Goal: Task Accomplishment & Management: Manage account settings

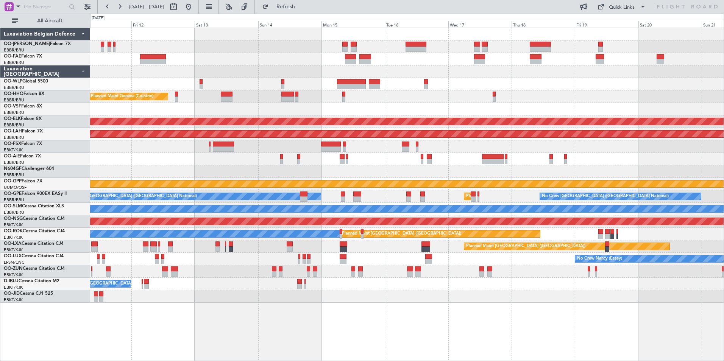
click at [287, 166] on div "Planned Maint Liege Planned Maint Geneva ([GEOGRAPHIC_DATA]) Planned Maint [GEO…" at bounding box center [406, 165] width 633 height 275
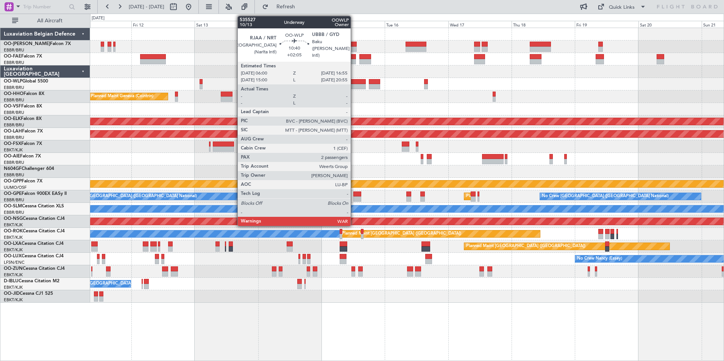
click at [354, 84] on div at bounding box center [351, 81] width 29 height 5
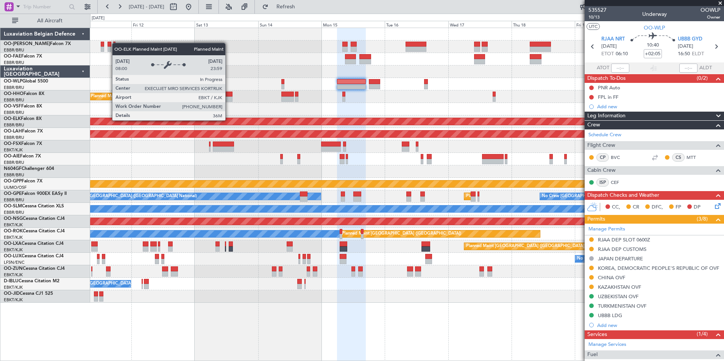
click at [521, 124] on div "Planned Maint Liege Planned Maint Geneva ([GEOGRAPHIC_DATA]) Planned Maint [GEO…" at bounding box center [406, 165] width 633 height 275
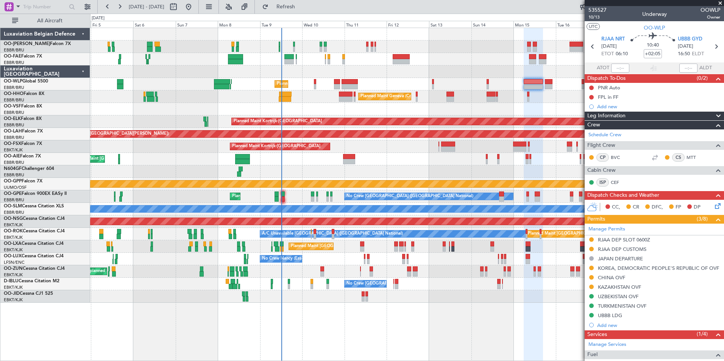
click at [282, 107] on div "Owner Melsbroek Air Base Planned Maint [GEOGRAPHIC_DATA] ([GEOGRAPHIC_DATA]) Ow…" at bounding box center [406, 165] width 633 height 275
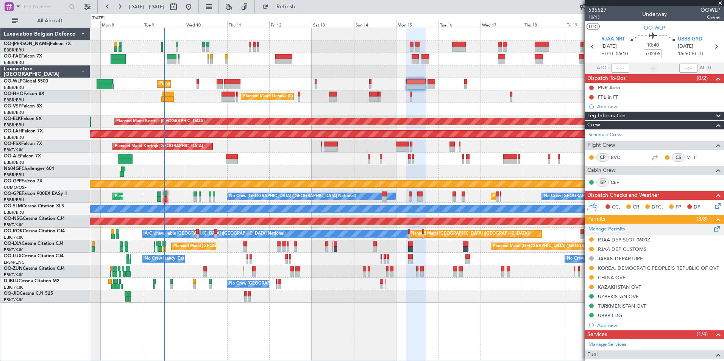
scroll to position [100, 0]
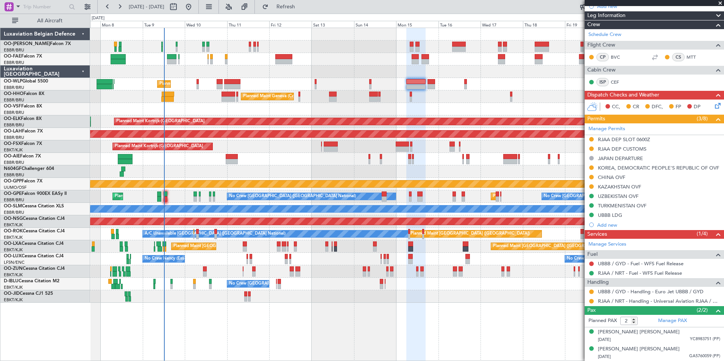
click at [259, 112] on div "Owner Melsbroek Air Base Owner [GEOGRAPHIC_DATA] Planned Maint Liege Planned Ma…" at bounding box center [406, 165] width 633 height 275
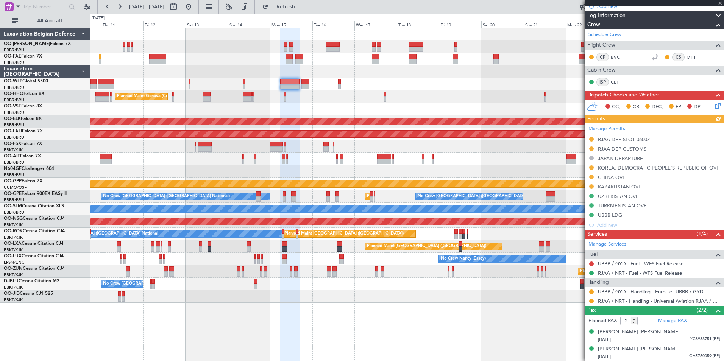
scroll to position [0, 0]
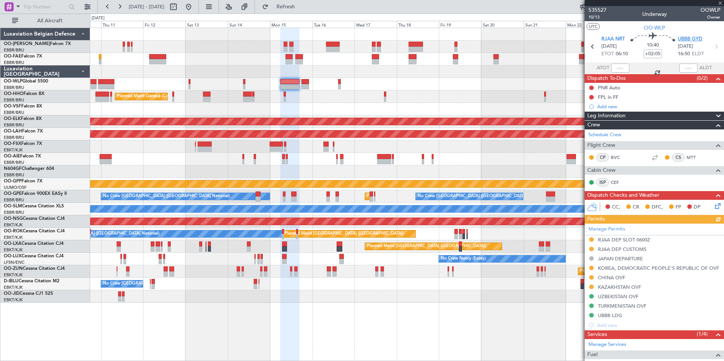
click at [696, 41] on span "UBBB GYD" at bounding box center [690, 40] width 25 height 8
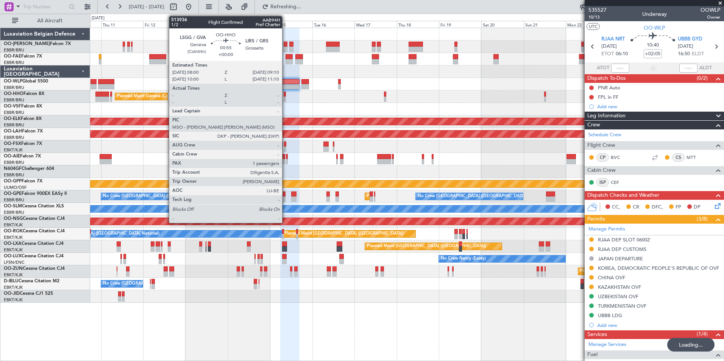
click at [438, 115] on div at bounding box center [406, 109] width 633 height 12
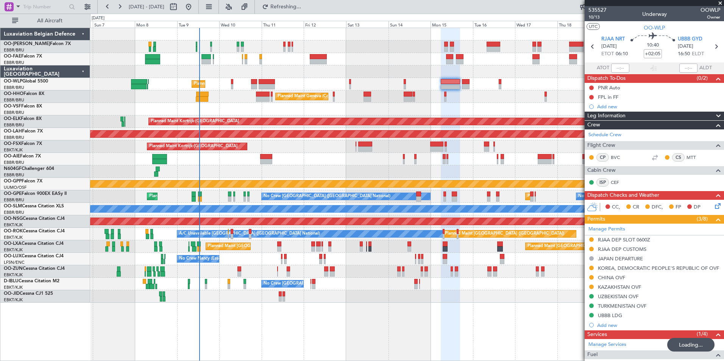
click at [327, 128] on div "Owner Melsbroek Air Base Planned Maint [GEOGRAPHIC_DATA] ([GEOGRAPHIC_DATA]) Ow…" at bounding box center [406, 165] width 633 height 275
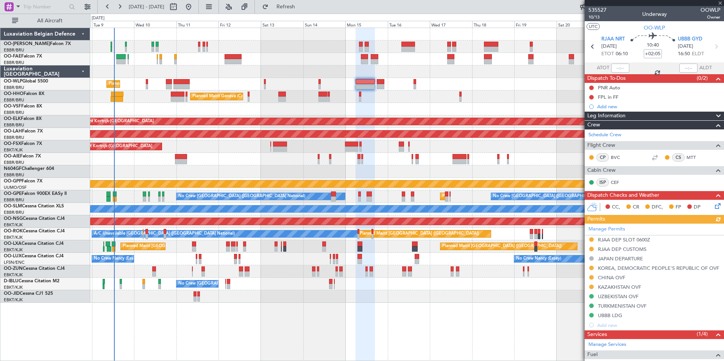
click at [293, 103] on div "Planned Maint Liege Planned Maint Geneva ([GEOGRAPHIC_DATA]) Planned Maint [GEO…" at bounding box center [406, 165] width 633 height 275
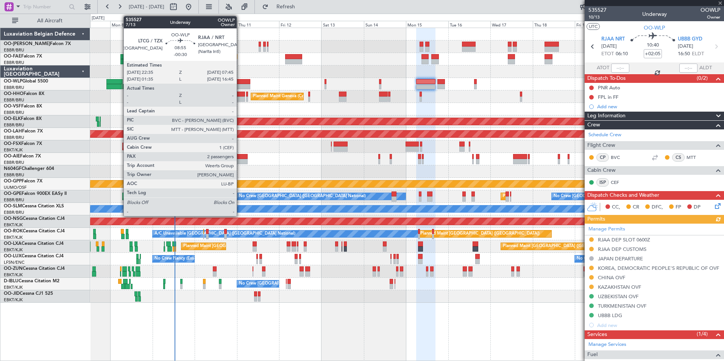
click at [240, 83] on div at bounding box center [242, 81] width 16 height 5
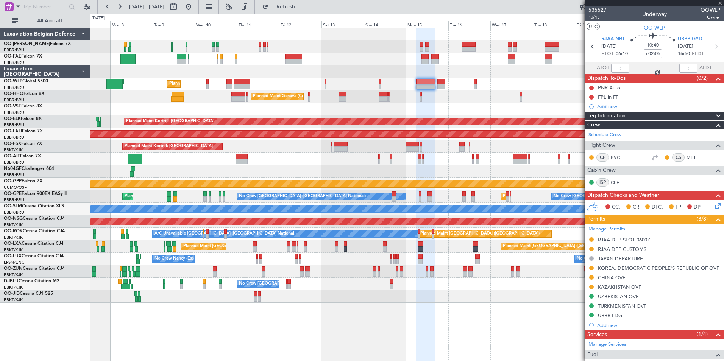
type input "-00:30"
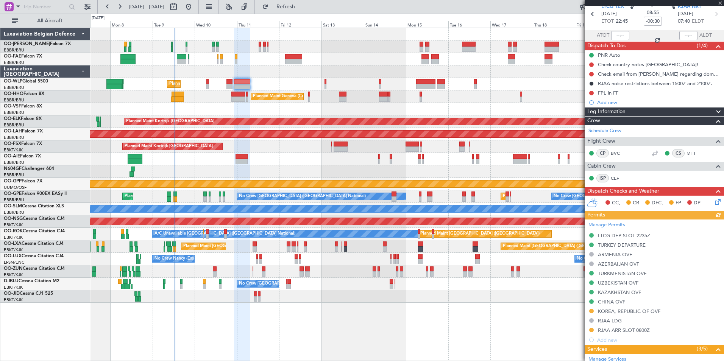
scroll to position [76, 0]
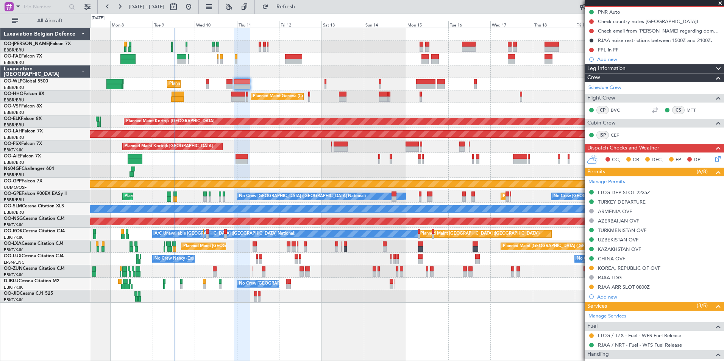
click at [628, 268] on div "KOREA, REPUBLIC OF OVF" at bounding box center [629, 268] width 62 height 6
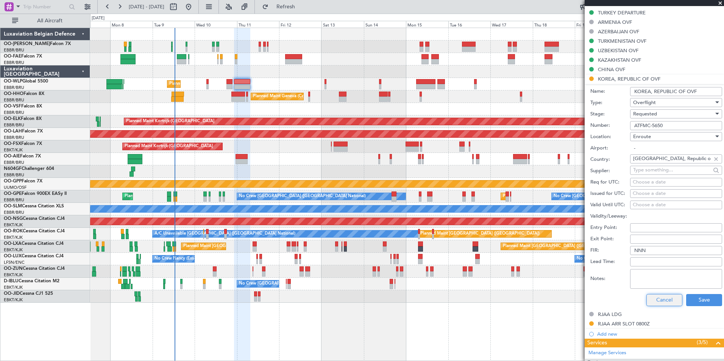
click at [658, 296] on button "Cancel" at bounding box center [664, 300] width 36 height 12
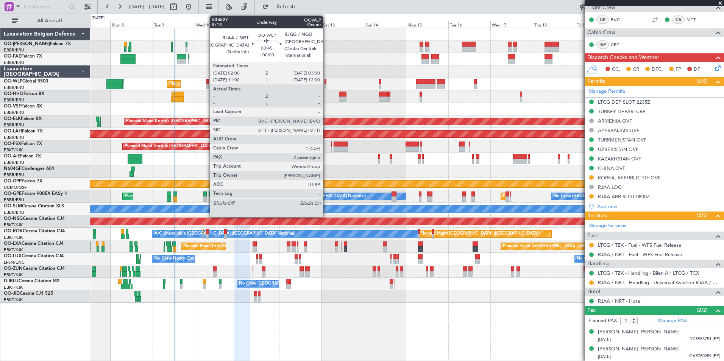
click at [326, 83] on div at bounding box center [325, 81] width 2 height 5
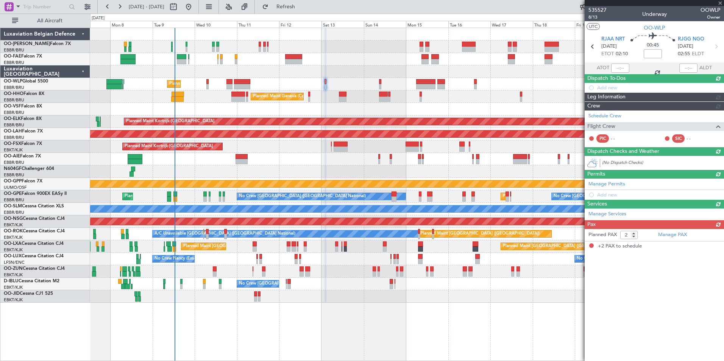
scroll to position [0, 0]
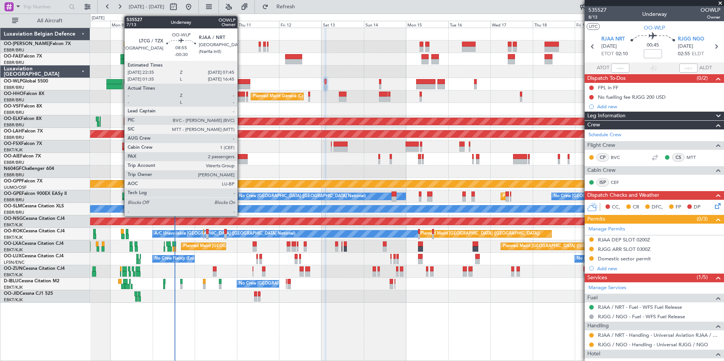
click at [241, 87] on div at bounding box center [242, 86] width 16 height 5
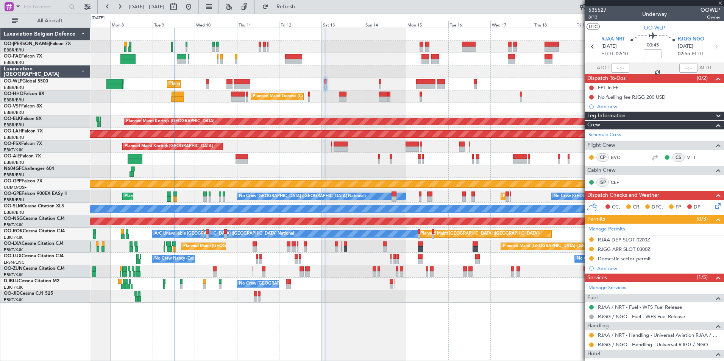
type input "-00:30"
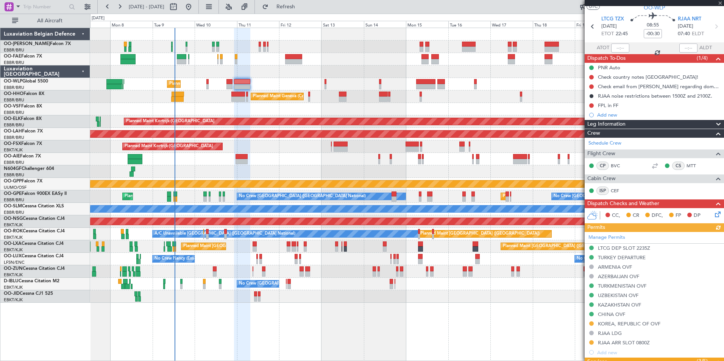
scroll to position [38, 0]
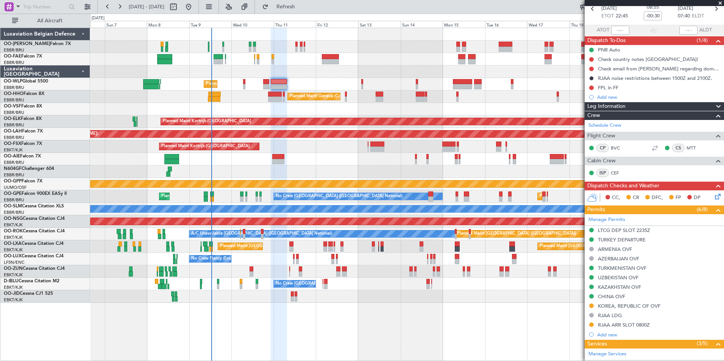
click at [273, 115] on div "Owner Melsbroek Air Base Planned Maint [GEOGRAPHIC_DATA] ([GEOGRAPHIC_DATA]) Ow…" at bounding box center [406, 165] width 633 height 275
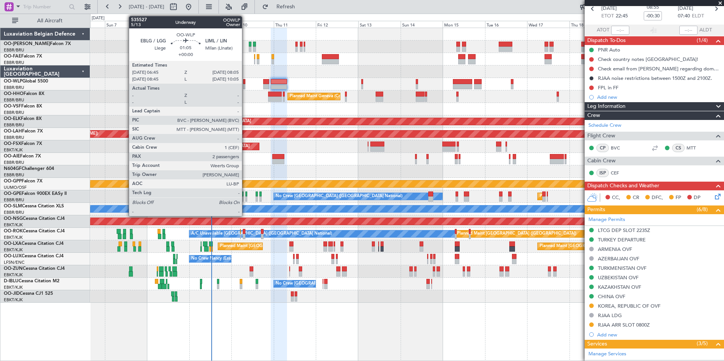
click at [245, 84] on div at bounding box center [244, 86] width 3 height 5
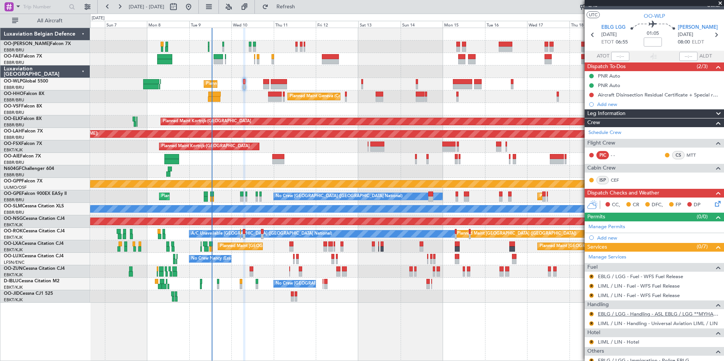
scroll to position [0, 0]
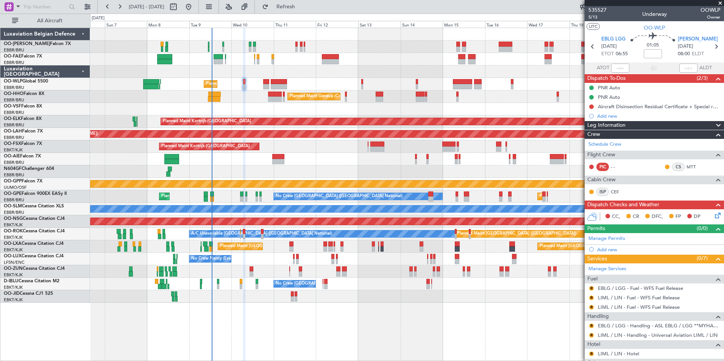
drag, startPoint x: 319, startPoint y: 5, endPoint x: 329, endPoint y: 13, distance: 12.4
click at [302, 5] on span "Refresh" at bounding box center [286, 6] width 32 height 5
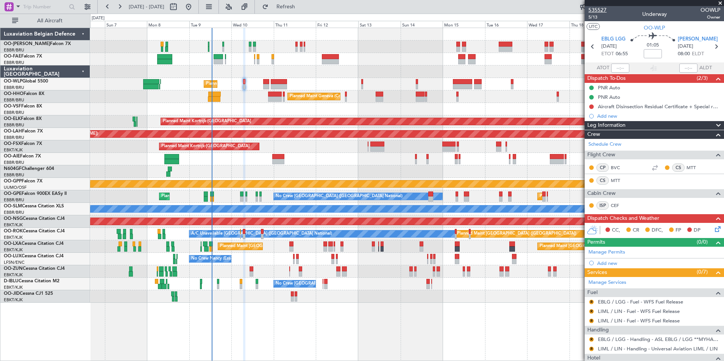
click at [594, 12] on span "535527" at bounding box center [597, 10] width 18 height 8
click at [593, 14] on span "5/13" at bounding box center [597, 17] width 18 height 6
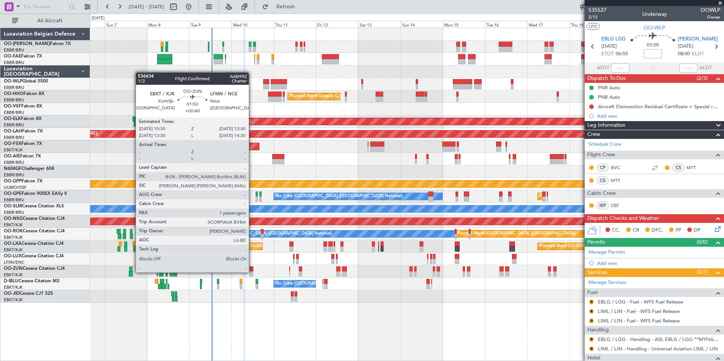
click at [252, 272] on div at bounding box center [251, 273] width 4 height 5
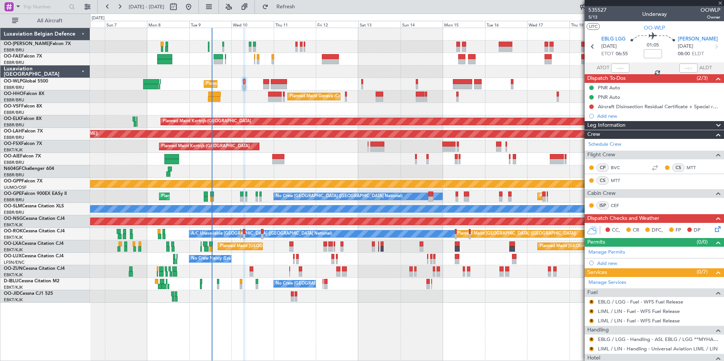
type input "+00:40"
type input "1"
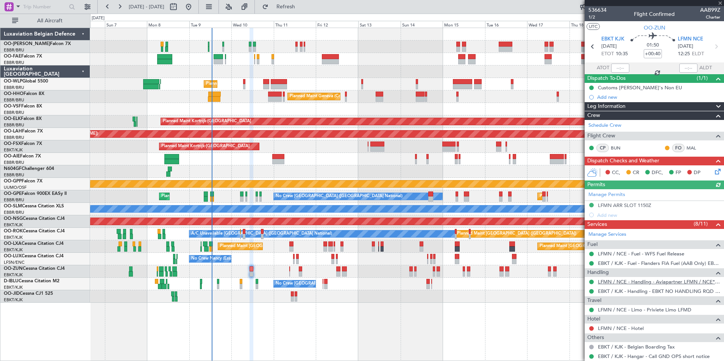
scroll to position [76, 0]
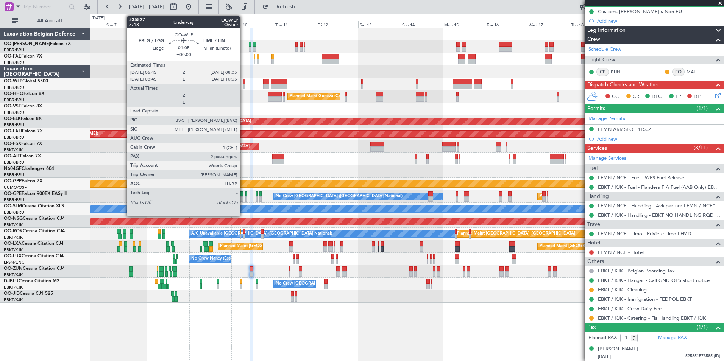
click at [243, 83] on div at bounding box center [244, 81] width 3 height 5
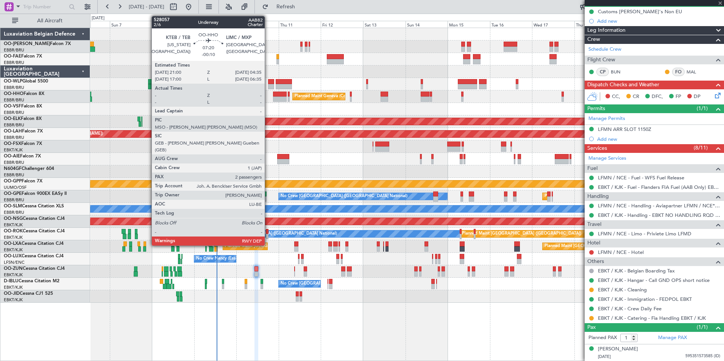
click at [273, 98] on div at bounding box center [280, 99] width 14 height 5
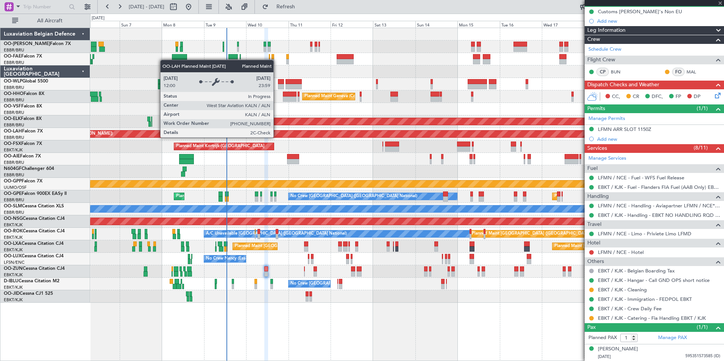
type input "-00:10"
type input "2"
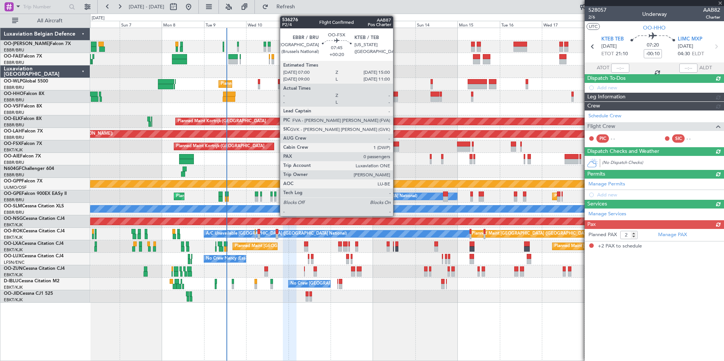
scroll to position [0, 0]
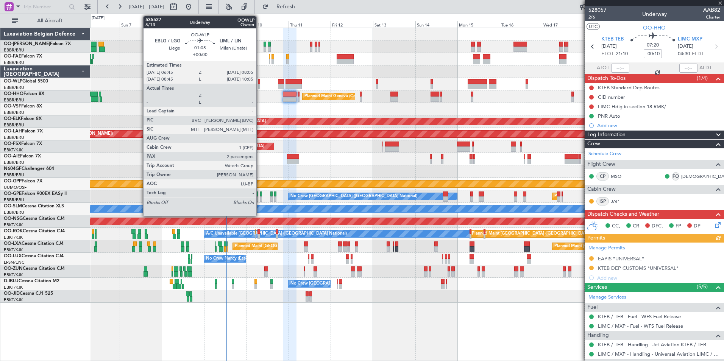
click at [260, 83] on div at bounding box center [259, 81] width 3 height 5
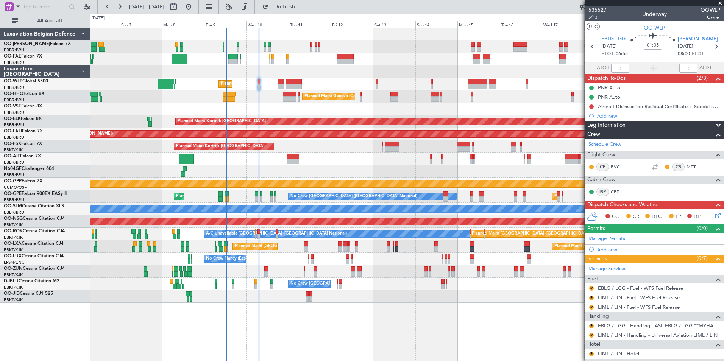
click at [596, 19] on span "5/13" at bounding box center [597, 17] width 18 height 6
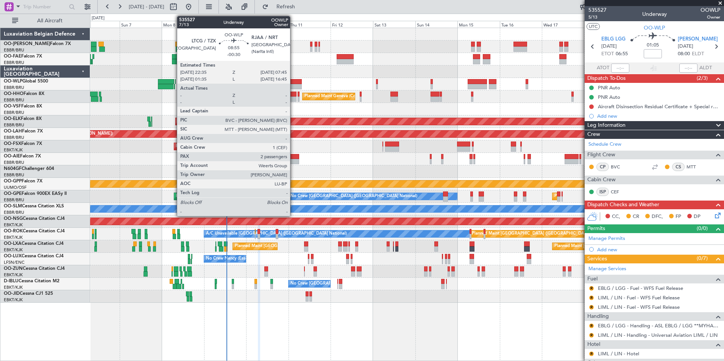
click at [294, 84] on div at bounding box center [293, 81] width 16 height 5
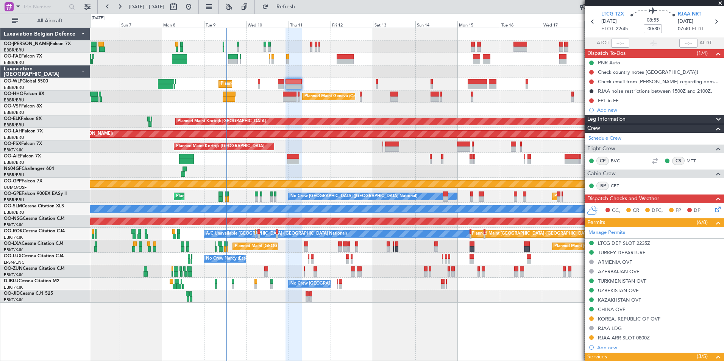
scroll to position [38, 0]
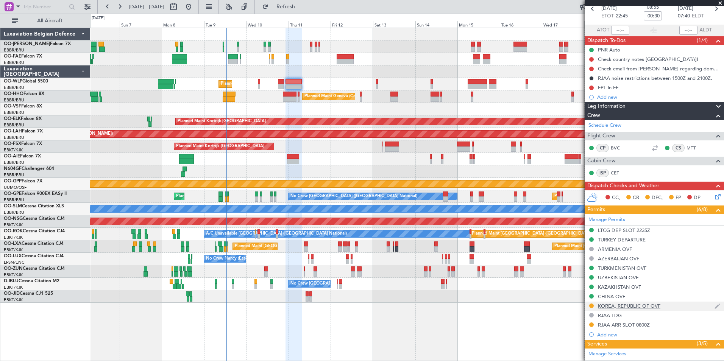
click at [621, 303] on div "KOREA, REPUBLIC OF OVF" at bounding box center [629, 306] width 62 height 6
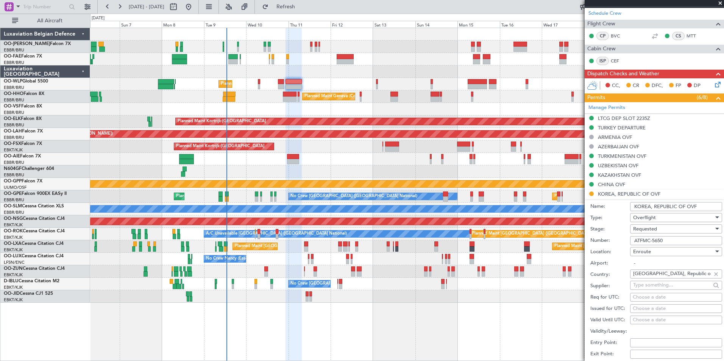
scroll to position [151, 0]
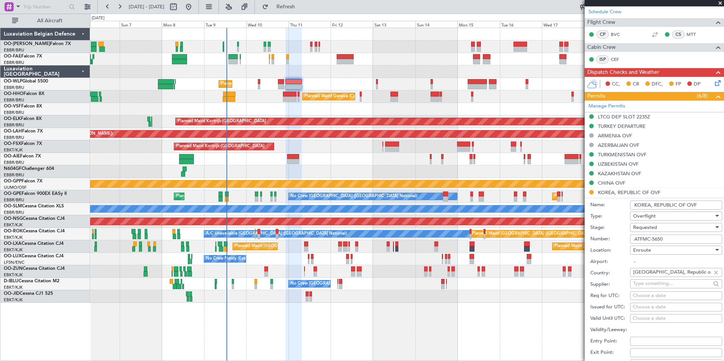
click at [653, 228] on span "Requested" at bounding box center [645, 227] width 24 height 7
click at [656, 282] on span "Received OK" at bounding box center [673, 284] width 80 height 11
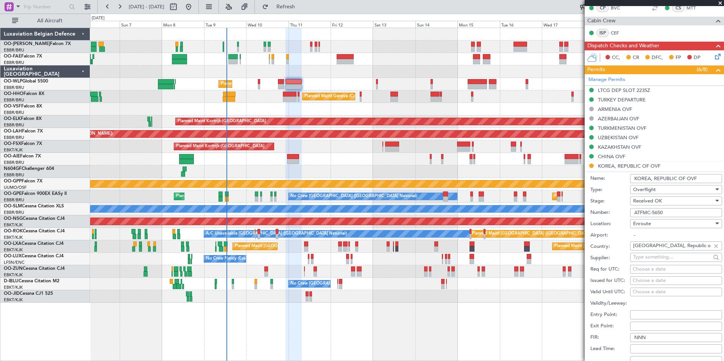
scroll to position [303, 0]
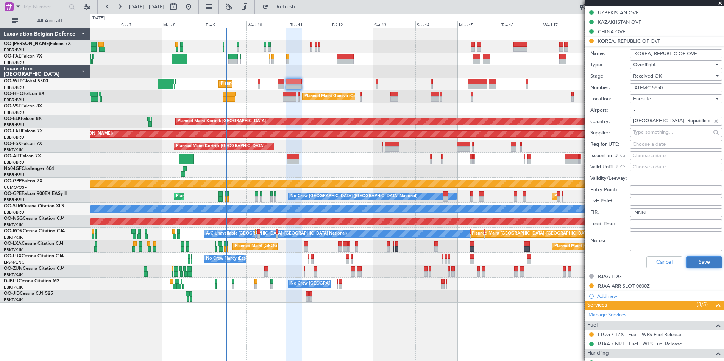
click at [700, 262] on button "Save" at bounding box center [704, 262] width 36 height 12
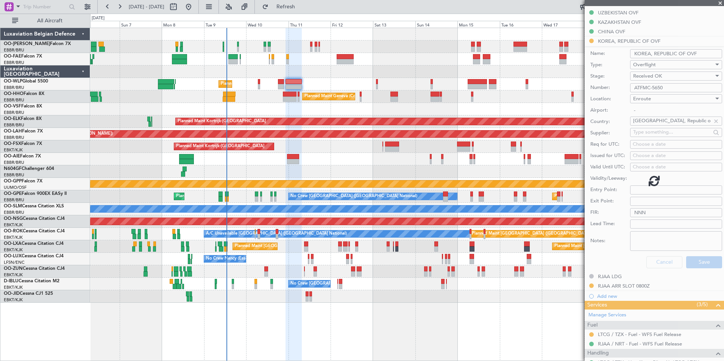
scroll to position [166, 0]
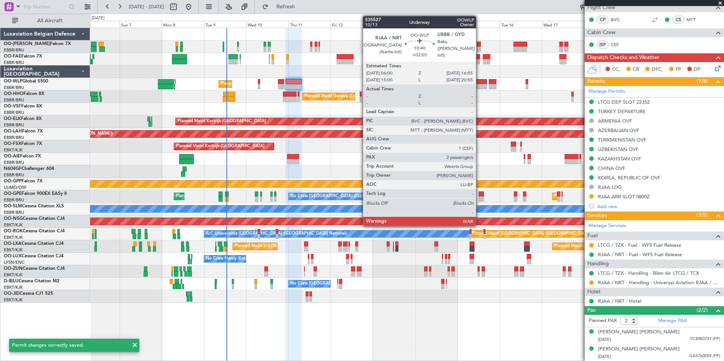
click at [478, 84] on div at bounding box center [477, 86] width 19 height 5
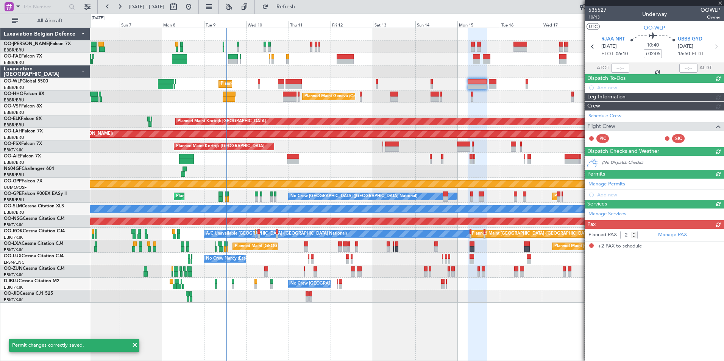
scroll to position [0, 0]
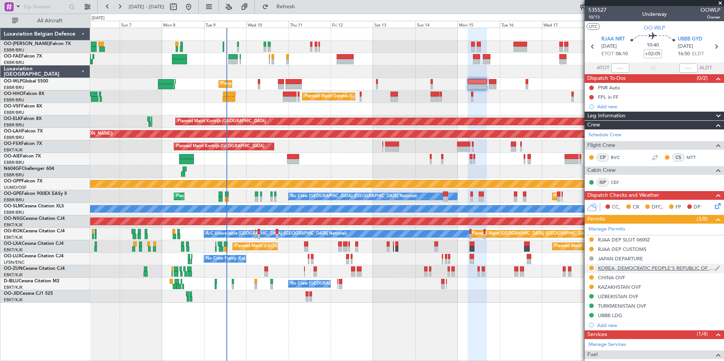
click at [628, 268] on div "KOREA, DEMOCRATIC PEOPLE'S REPUBLIC OF OVF" at bounding box center [656, 268] width 117 height 6
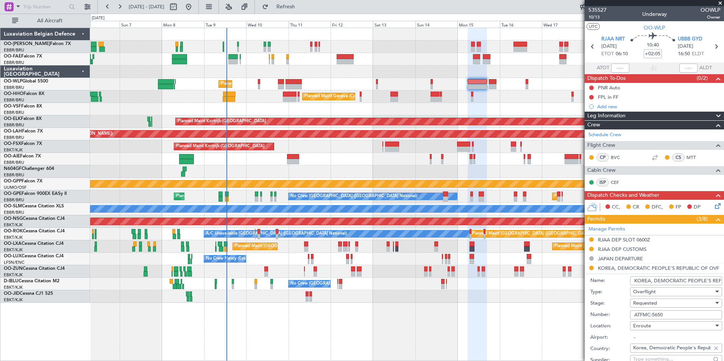
click at [656, 300] on span "Requested" at bounding box center [645, 303] width 24 height 7
click at [649, 350] on span "Received OK" at bounding box center [673, 351] width 80 height 11
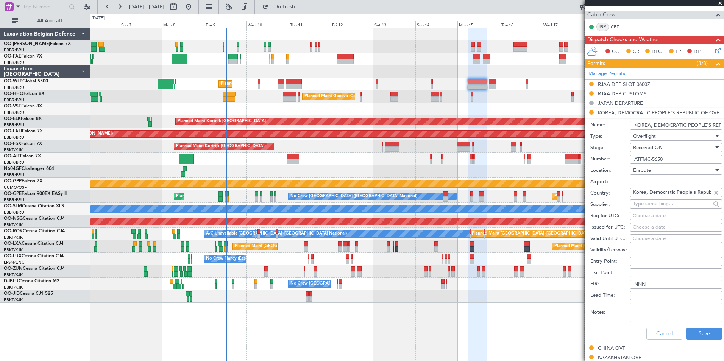
scroll to position [189, 0]
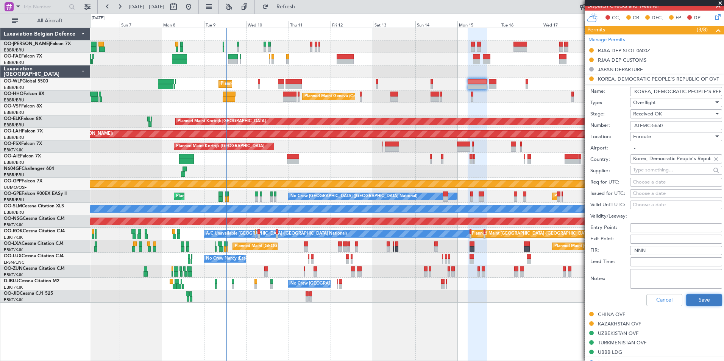
click at [698, 300] on button "Save" at bounding box center [704, 300] width 36 height 12
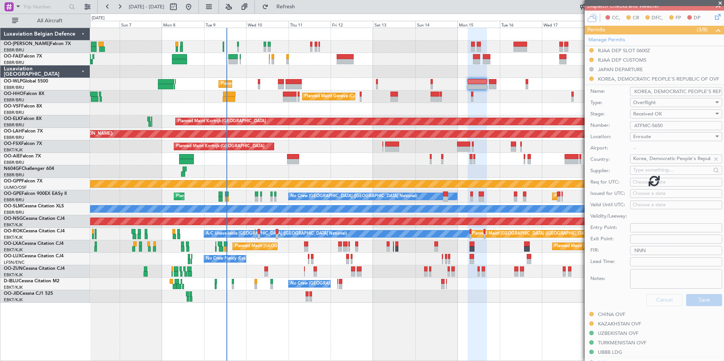
scroll to position [100, 0]
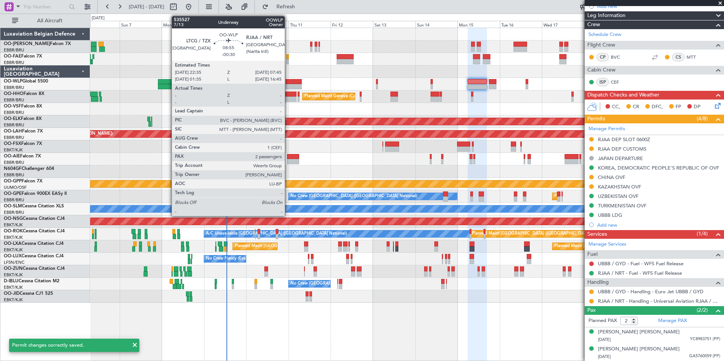
click at [288, 83] on div at bounding box center [293, 81] width 16 height 5
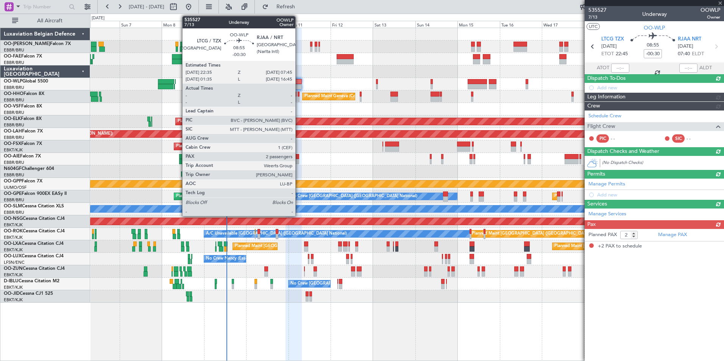
scroll to position [0, 0]
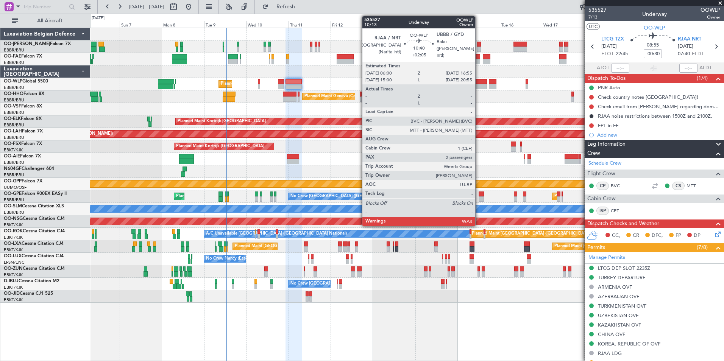
click at [479, 83] on div at bounding box center [477, 81] width 19 height 5
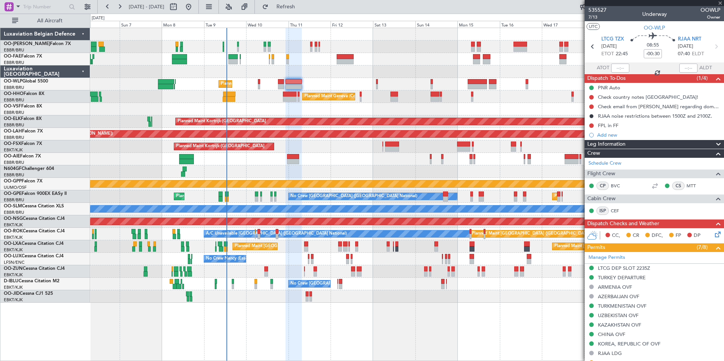
type input "+02:05"
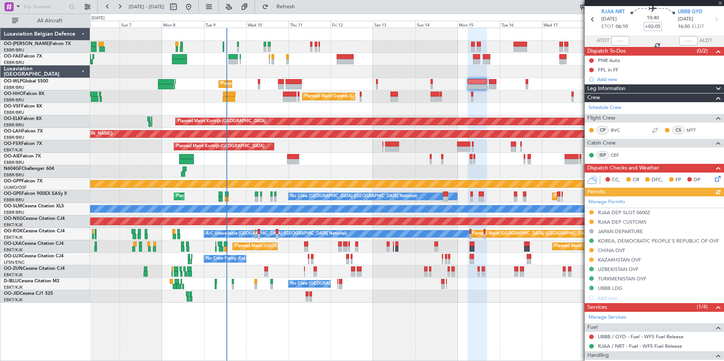
scroll to position [76, 0]
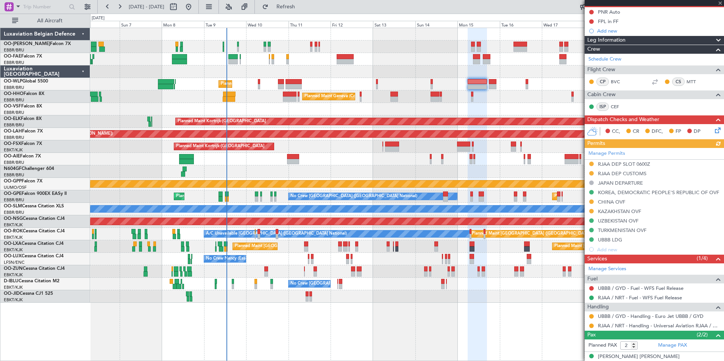
click at [646, 194] on div "Manage Permits RJAA DEP SLOT 0600Z RJAA DEP CUSTOMS JAPAN DEPARTURE [GEOGRAPHIC…" at bounding box center [654, 201] width 139 height 106
click at [609, 196] on div "Manage Permits RJAA DEP SLOT 0600Z RJAA DEP CUSTOMS JAPAN DEPARTURE [GEOGRAPHIC…" at bounding box center [654, 201] width 139 height 106
click at [617, 194] on div "KOREA, DEMOCRATIC PEOPLE'S REPUBLIC OF OVF" at bounding box center [658, 192] width 121 height 6
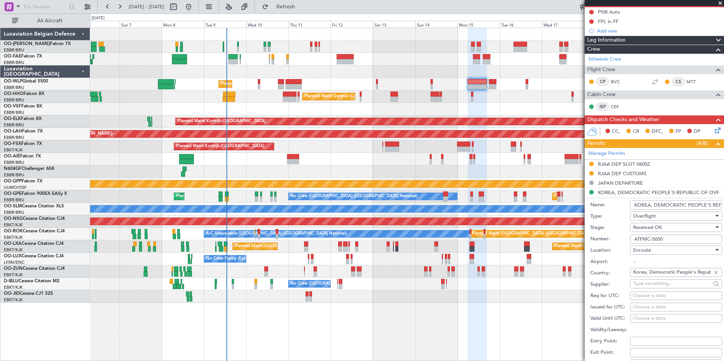
click at [668, 203] on input "KOREA, DEMOCRATIC PEOPLE'S REPUBLIC OF OVF" at bounding box center [676, 205] width 92 height 9
click at [660, 274] on input "Korea, Democratic People's Republic of" at bounding box center [672, 272] width 78 height 11
drag, startPoint x: 650, startPoint y: 273, endPoint x: 713, endPoint y: 271, distance: 62.5
click at [713, 271] on div "Korea, Democratic People's Republic of" at bounding box center [676, 272] width 92 height 9
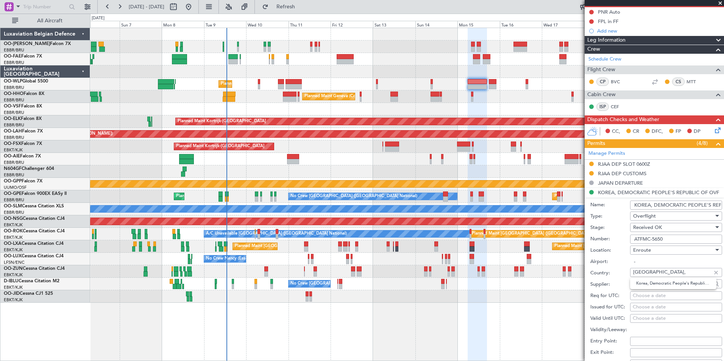
scroll to position [0, 0]
click at [667, 295] on span "[GEOGRAPHIC_DATA], Republic of" at bounding box center [673, 294] width 74 height 11
type input "[GEOGRAPHIC_DATA], Republic of"
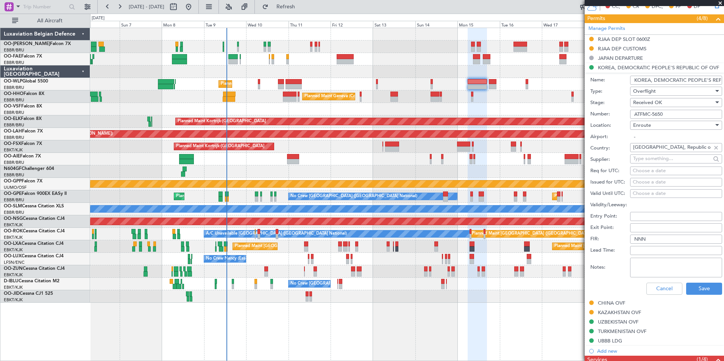
scroll to position [303, 0]
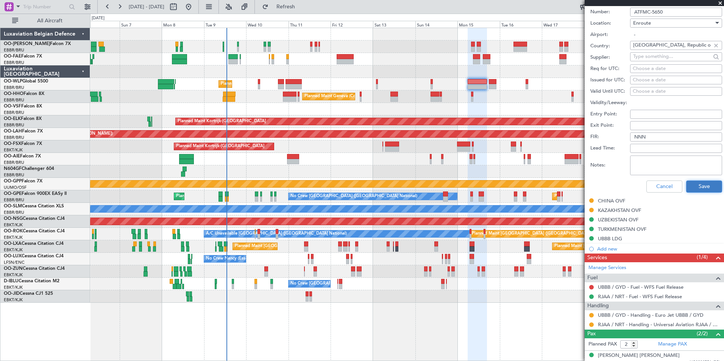
click at [705, 187] on button "Save" at bounding box center [704, 187] width 36 height 12
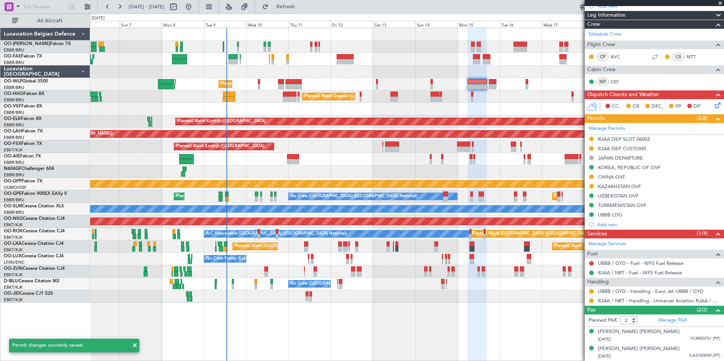
scroll to position [77, 0]
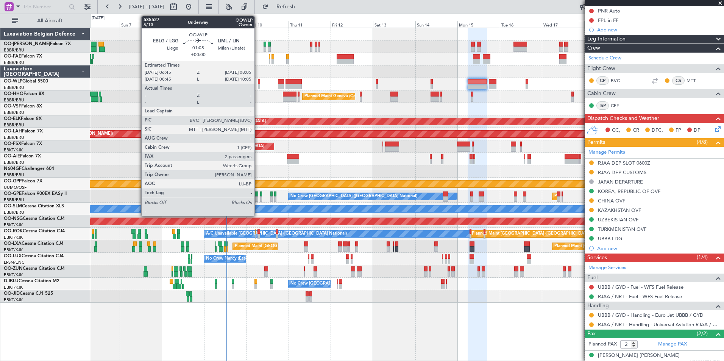
click at [258, 84] on div at bounding box center [259, 86] width 3 height 5
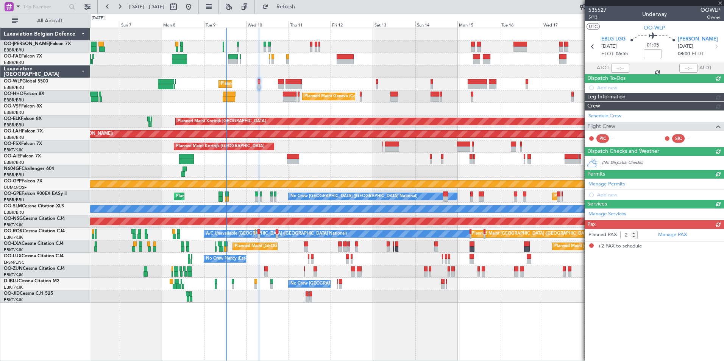
scroll to position [0, 0]
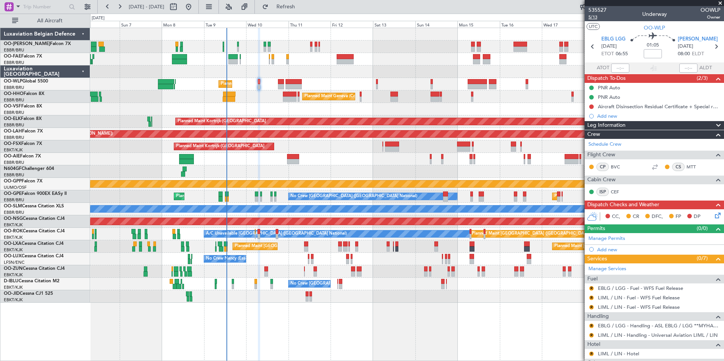
click at [593, 17] on span "5/13" at bounding box center [597, 17] width 18 height 6
click at [300, 8] on span "Refresh" at bounding box center [286, 6] width 32 height 5
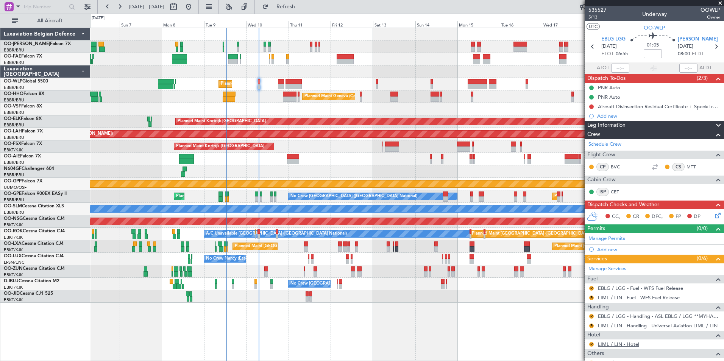
click at [616, 346] on link "LIML / LIN - Hotel" at bounding box center [618, 344] width 41 height 6
drag, startPoint x: 593, startPoint y: 344, endPoint x: 580, endPoint y: 334, distance: 15.7
click at [593, 344] on button "R" at bounding box center [591, 344] width 5 height 5
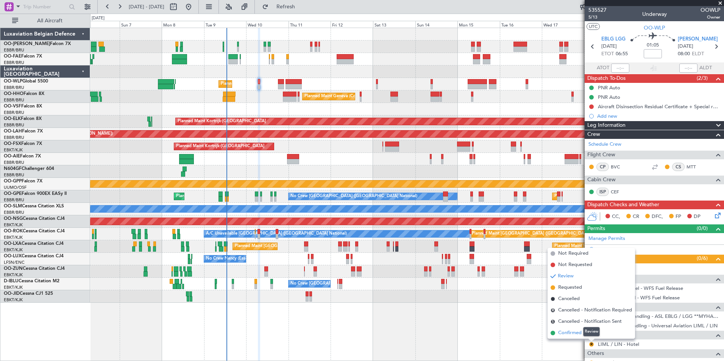
click at [576, 332] on span "Confirmed" at bounding box center [569, 333] width 23 height 8
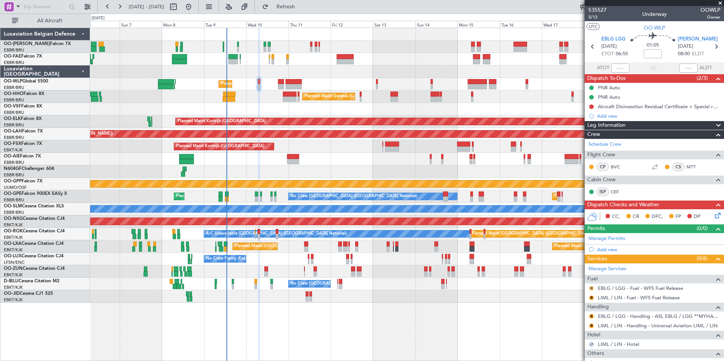
click at [590, 288] on button "R" at bounding box center [591, 288] width 5 height 5
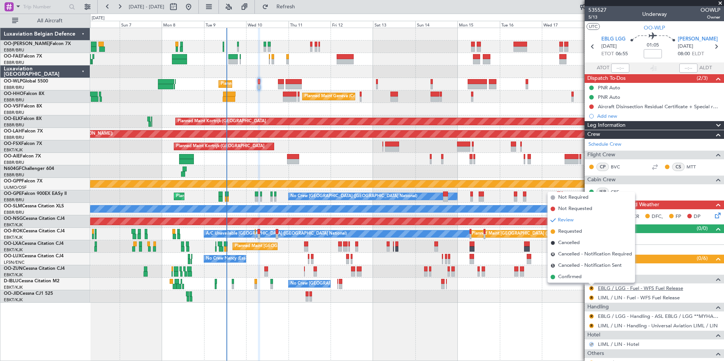
click at [617, 288] on link "EBLG / LGG - Fuel - WFS Fuel Release" at bounding box center [640, 288] width 85 height 6
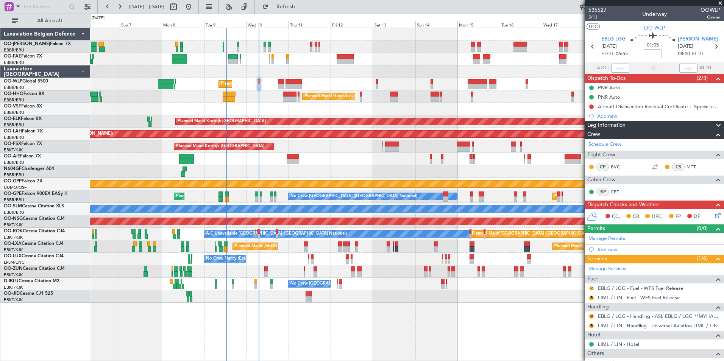
click at [591, 286] on button "R" at bounding box center [591, 288] width 5 height 5
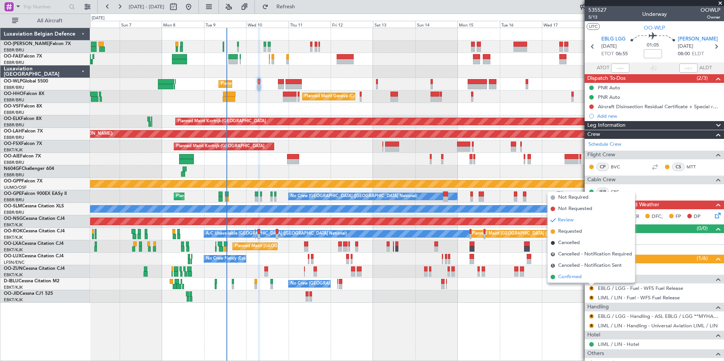
click at [573, 281] on span "Confirmed" at bounding box center [569, 277] width 23 height 8
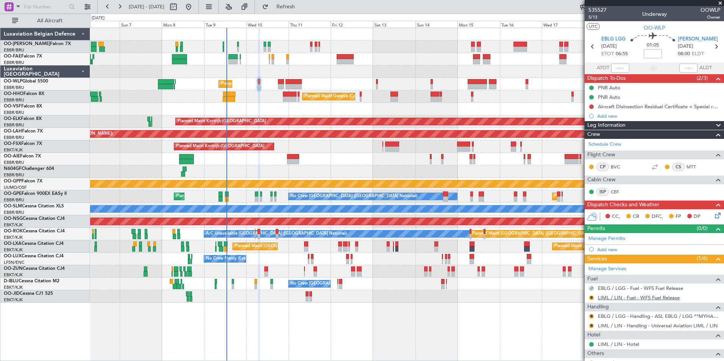
click at [615, 299] on link "LIML / LIN - Fuel - WFS Fuel Release" at bounding box center [639, 298] width 82 height 6
click at [590, 300] on div "R" at bounding box center [591, 298] width 6 height 6
click at [591, 298] on button "R" at bounding box center [591, 298] width 5 height 5
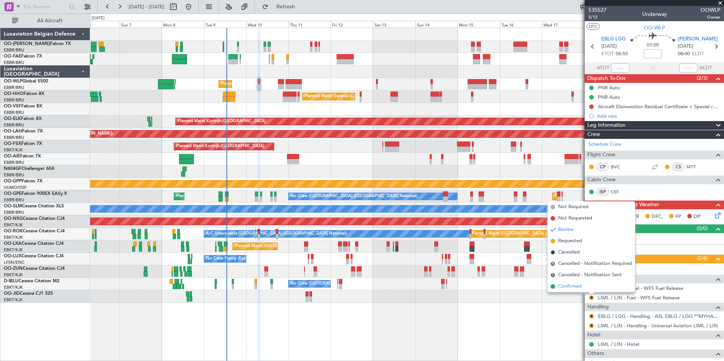
click at [583, 290] on li "Confirmed" at bounding box center [590, 286] width 87 height 11
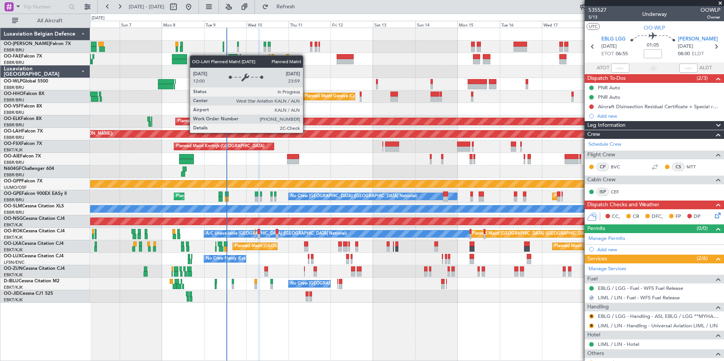
click at [355, 147] on div "Owner Melsbroek Air Base Planned Maint [GEOGRAPHIC_DATA] ([GEOGRAPHIC_DATA]) Ow…" at bounding box center [406, 165] width 633 height 275
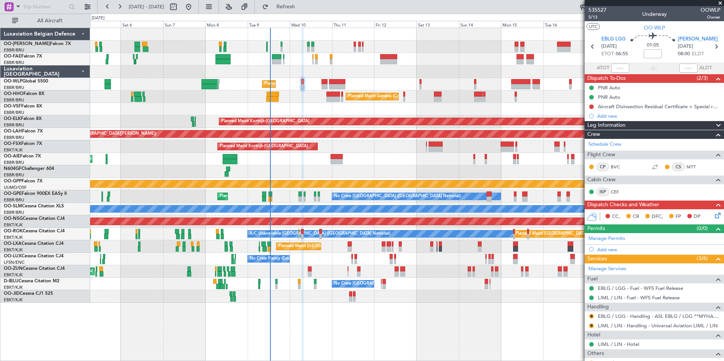
click at [610, 324] on mat-tooltip-component "LIML / LIN - Hotel" at bounding box center [618, 331] width 48 height 20
click at [644, 325] on mat-tooltip-component "Complete" at bounding box center [651, 321] width 33 height 20
click at [649, 325] on link "LIML / LIN - Handling - Universal Aviation LIML / LIN" at bounding box center [658, 326] width 120 height 6
click at [598, 17] on span "5/13" at bounding box center [597, 17] width 18 height 6
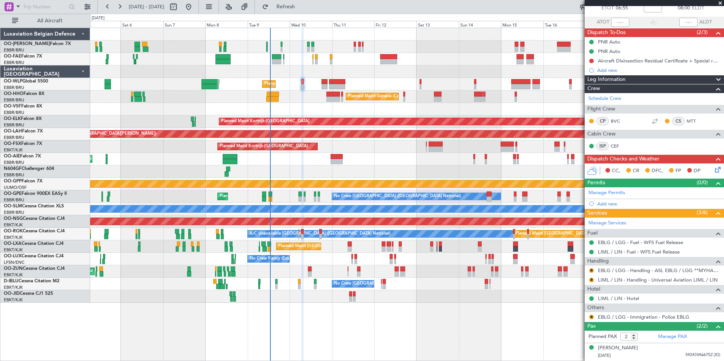
scroll to position [62, 0]
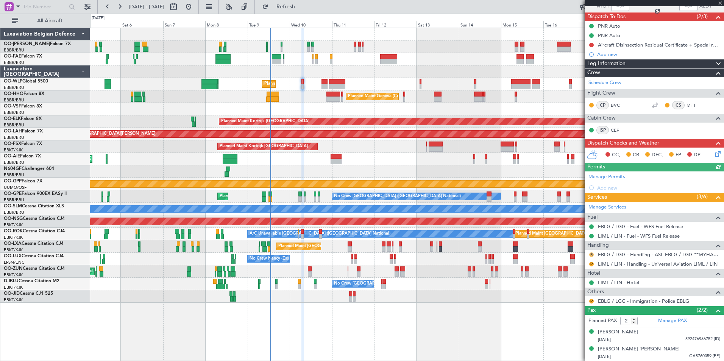
click at [590, 253] on button "R" at bounding box center [591, 255] width 5 height 5
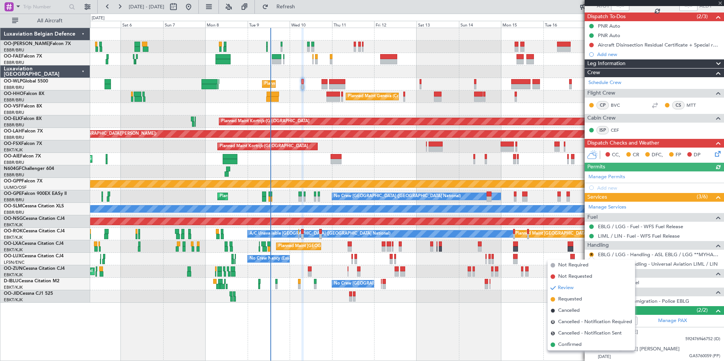
drag, startPoint x: 568, startPoint y: 302, endPoint x: 572, endPoint y: 292, distance: 10.8
click at [568, 302] on span "Requested" at bounding box center [570, 300] width 24 height 8
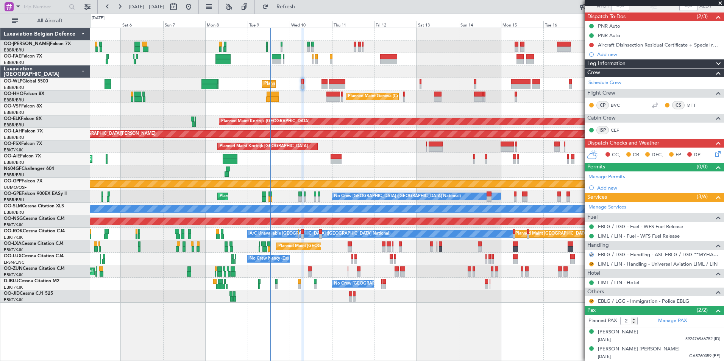
click at [593, 262] on div "R" at bounding box center [591, 264] width 6 height 6
click at [592, 264] on button "R" at bounding box center [591, 264] width 5 height 5
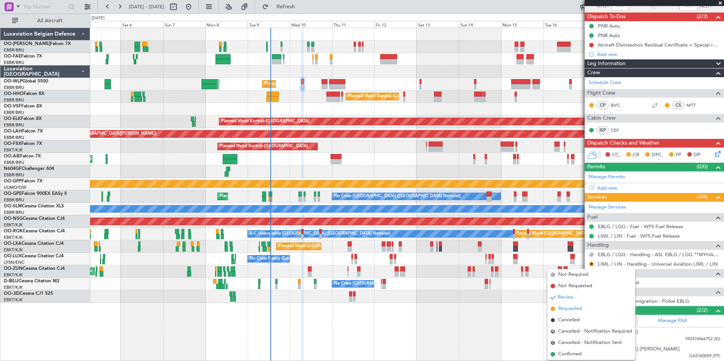
click at [571, 307] on span "Requested" at bounding box center [570, 309] width 24 height 8
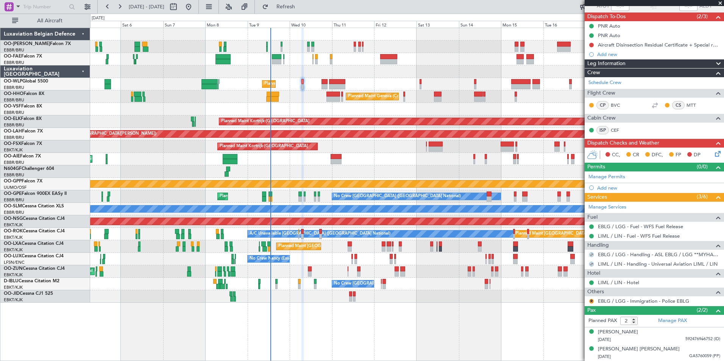
click at [713, 154] on icon at bounding box center [716, 153] width 6 height 6
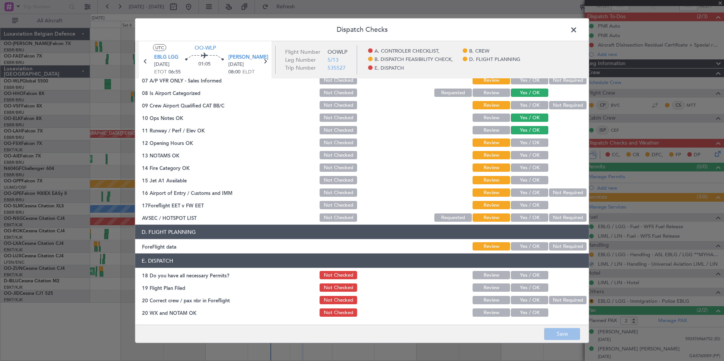
scroll to position [0, 0]
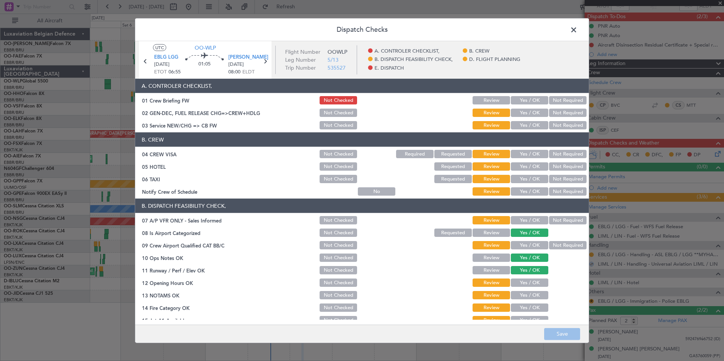
click at [577, 30] on span at bounding box center [577, 31] width 0 height 15
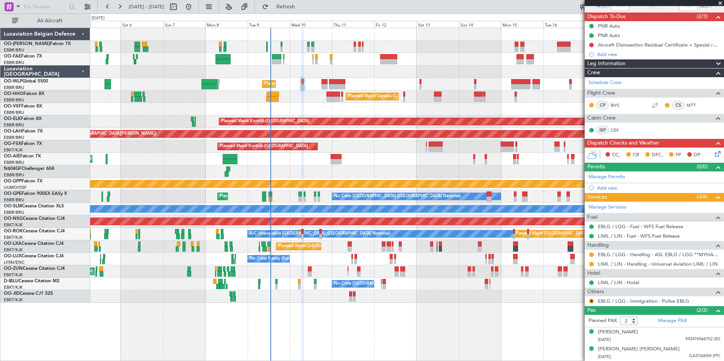
click at [713, 153] on icon at bounding box center [716, 153] width 6 height 6
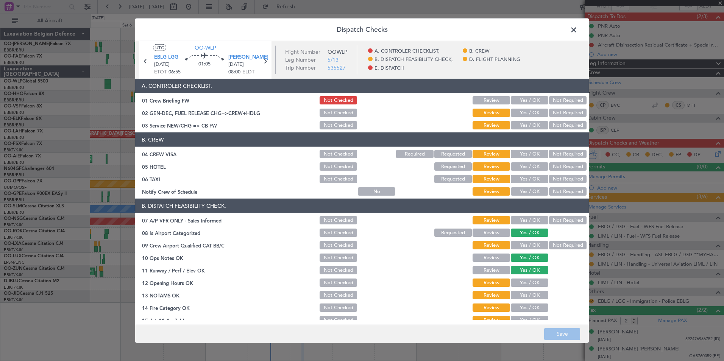
drag, startPoint x: 527, startPoint y: 109, endPoint x: 525, endPoint y: 114, distance: 5.1
click at [526, 109] on button "Yes / OK" at bounding box center [529, 113] width 37 height 8
click at [524, 122] on button "Yes / OK" at bounding box center [529, 125] width 37 height 8
click at [561, 148] on section "B. CREW 04 CREW VISA Not Checked Required Requested Review Yes / OK Not Require…" at bounding box center [362, 165] width 454 height 64
click at [558, 166] on button "Not Required" at bounding box center [567, 166] width 37 height 8
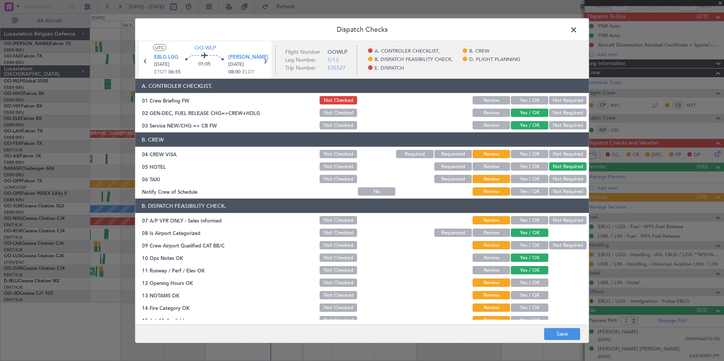
click at [557, 155] on button "Not Required" at bounding box center [567, 154] width 37 height 8
click at [557, 181] on button "Not Required" at bounding box center [567, 179] width 37 height 8
click at [522, 192] on button "Yes / OK" at bounding box center [529, 191] width 37 height 8
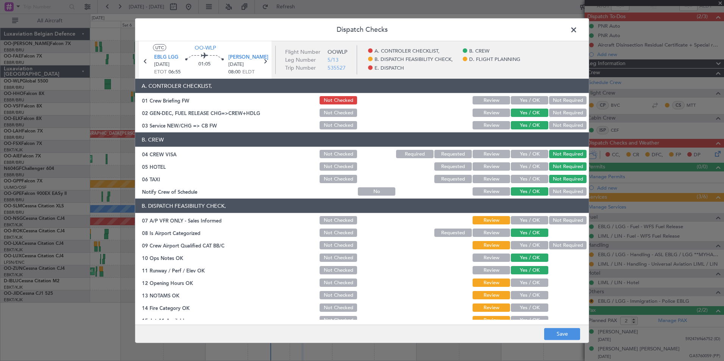
click at [527, 169] on button "Yes / OK" at bounding box center [529, 166] width 37 height 8
click at [558, 223] on button "Not Required" at bounding box center [567, 220] width 37 height 8
click at [552, 243] on button "Not Required" at bounding box center [567, 245] width 37 height 8
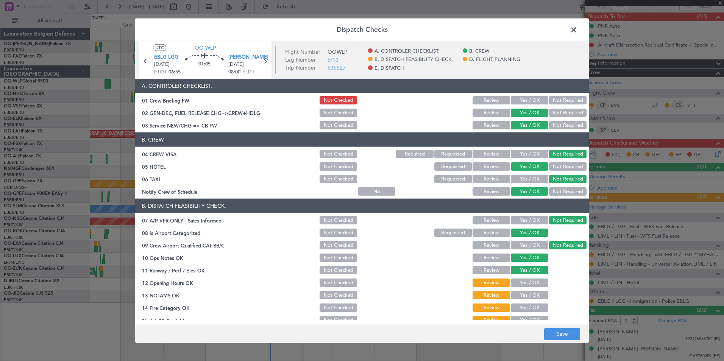
click at [522, 283] on button "Yes / OK" at bounding box center [529, 283] width 37 height 8
click at [522, 295] on button "Yes / OK" at bounding box center [529, 295] width 37 height 8
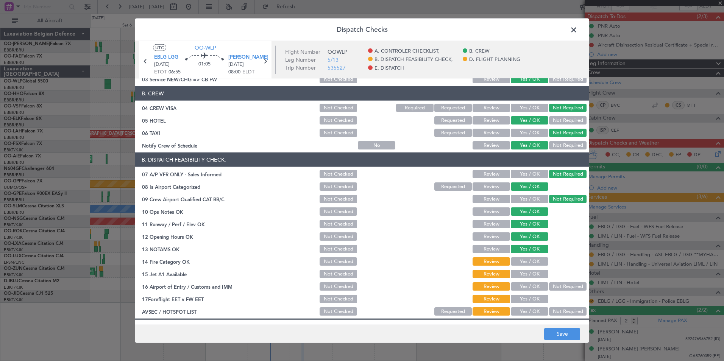
scroll to position [76, 0]
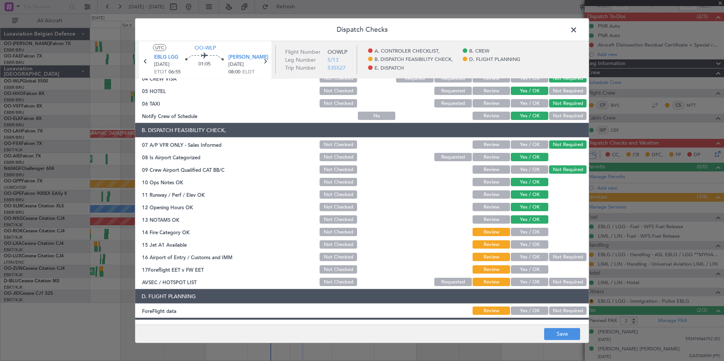
drag, startPoint x: 520, startPoint y: 231, endPoint x: 522, endPoint y: 242, distance: 11.3
click at [520, 231] on button "Yes / OK" at bounding box center [529, 232] width 37 height 8
click at [524, 251] on section "B. DISPATCH FEASIBILITY CHECK, 07 A/P VFR ONLY - Sales Informed Not Checked Rev…" at bounding box center [362, 205] width 454 height 164
drag, startPoint x: 522, startPoint y: 246, endPoint x: 521, endPoint y: 257, distance: 11.0
click at [522, 248] on button "Yes / OK" at bounding box center [529, 244] width 37 height 8
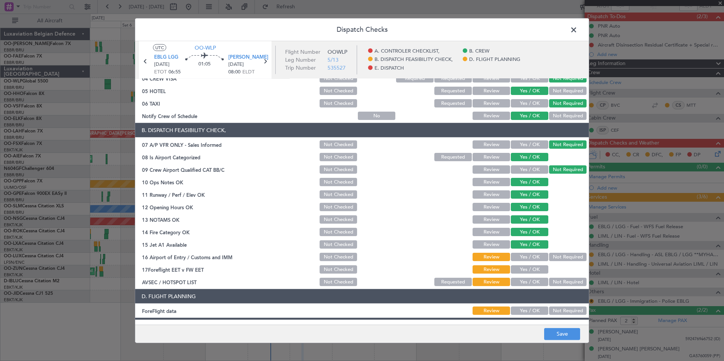
click at [521, 257] on button "Yes / OK" at bounding box center [529, 257] width 37 height 8
click at [557, 282] on button "Not Required" at bounding box center [567, 282] width 37 height 8
click at [561, 337] on button "Save" at bounding box center [562, 334] width 36 height 12
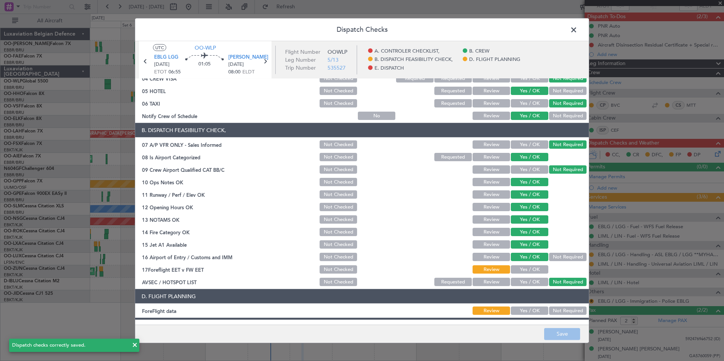
click at [577, 30] on span at bounding box center [577, 31] width 0 height 15
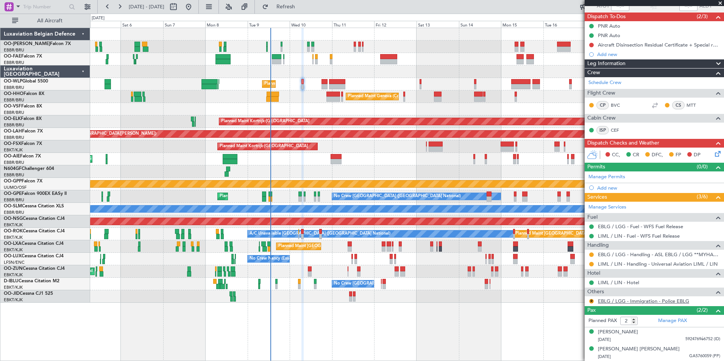
click at [609, 302] on link "EBLG / LGG - Immigration - Police EBLG" at bounding box center [643, 301] width 91 height 6
click at [593, 300] on button "R" at bounding box center [591, 301] width 5 height 5
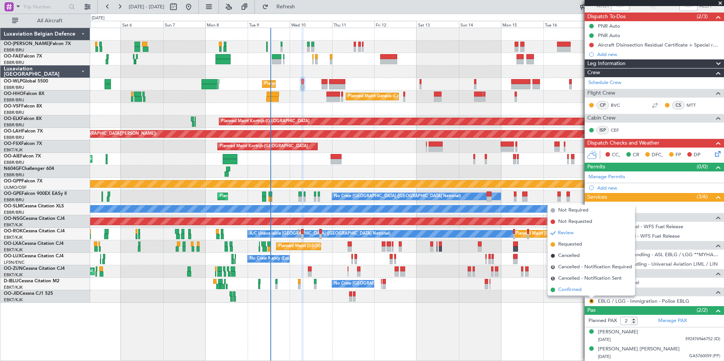
click at [572, 289] on span "Confirmed" at bounding box center [569, 290] width 23 height 8
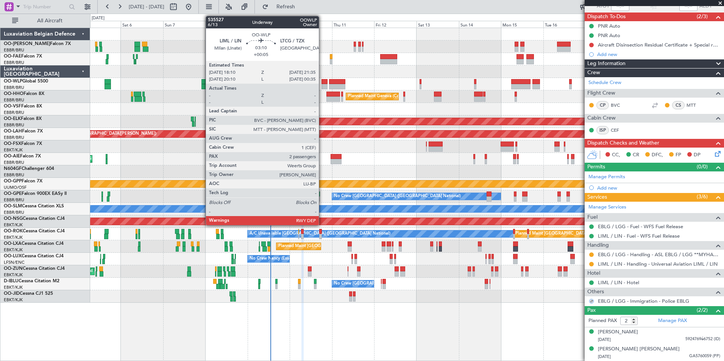
click at [322, 86] on div at bounding box center [324, 86] width 6 height 5
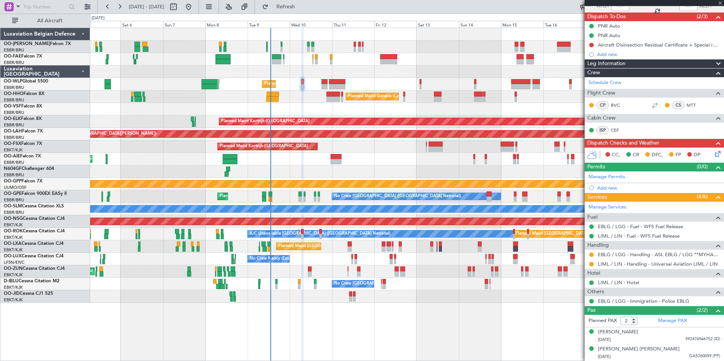
type input "+00:05"
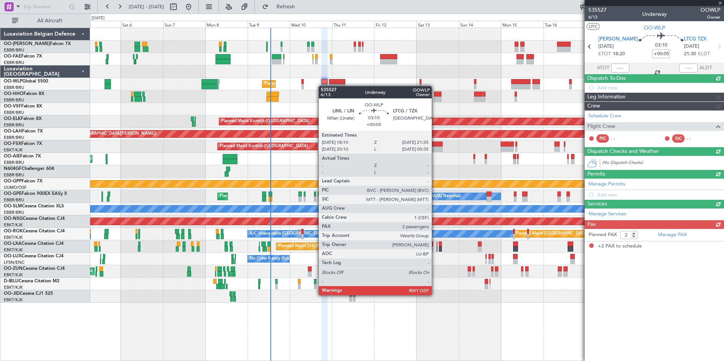
scroll to position [0, 0]
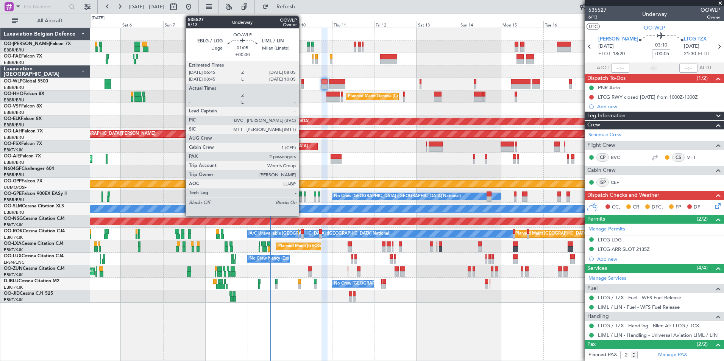
click at [302, 85] on div at bounding box center [302, 86] width 3 height 5
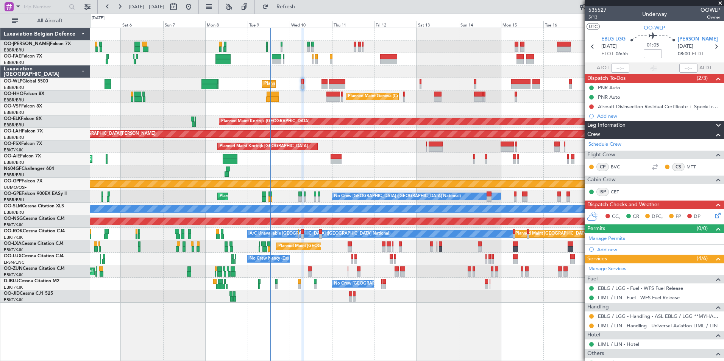
click at [289, 101] on div "Planned Maint Geneva (Cointrin)" at bounding box center [406, 96] width 633 height 12
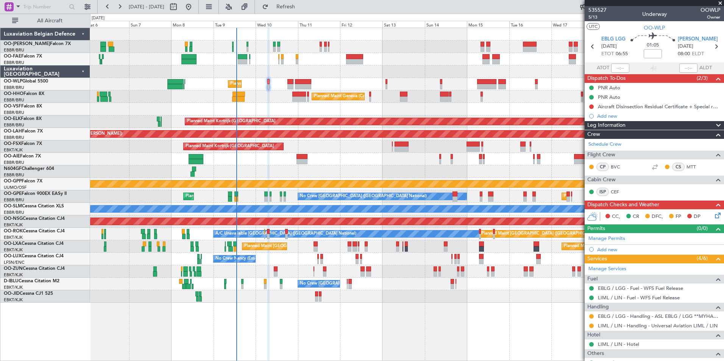
click at [300, 89] on div "Planned Maint Liege" at bounding box center [406, 84] width 633 height 12
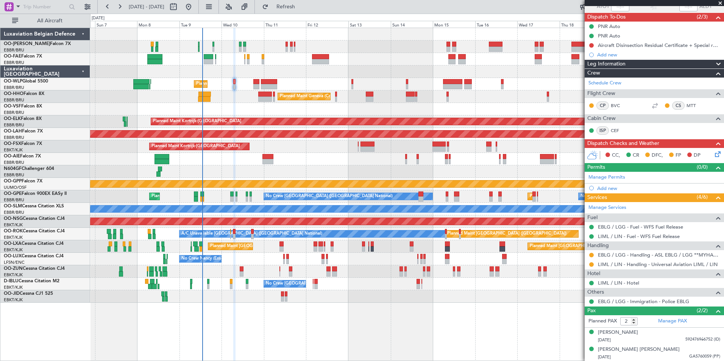
scroll to position [62, 0]
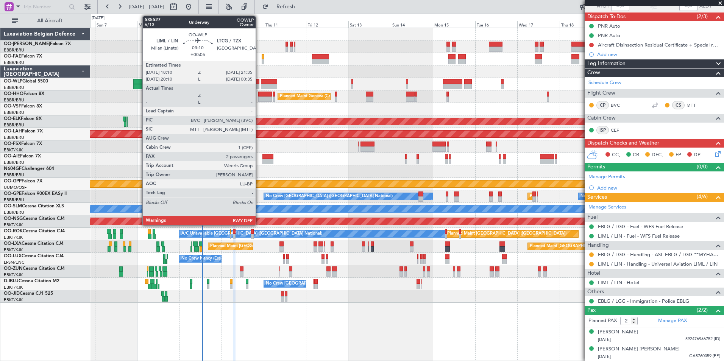
click at [259, 84] on div at bounding box center [256, 86] width 6 height 5
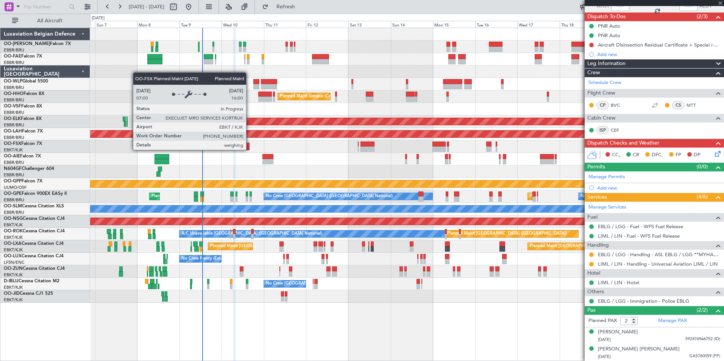
type input "+00:05"
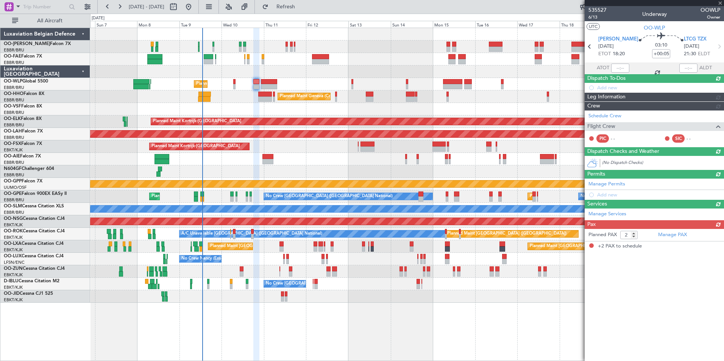
scroll to position [0, 0]
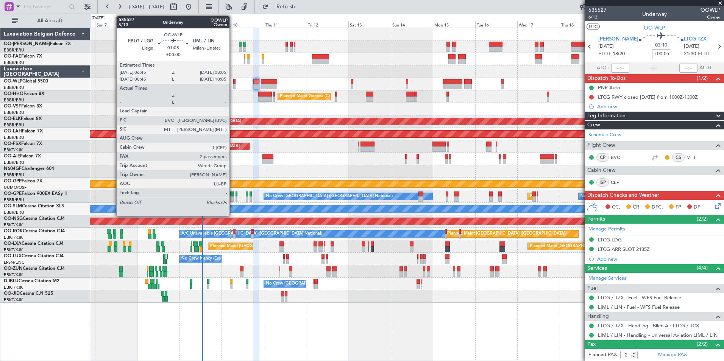
click at [233, 83] on div at bounding box center [234, 81] width 3 height 5
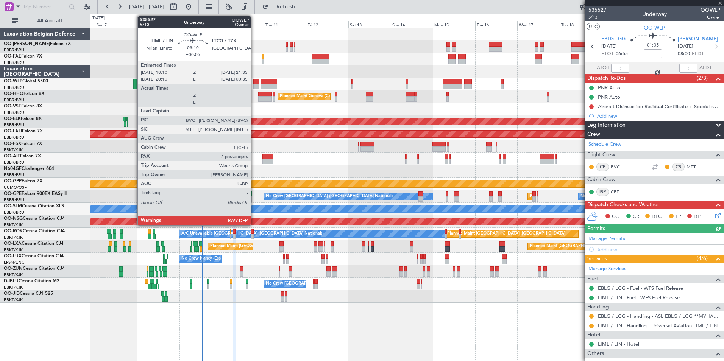
click at [254, 82] on div at bounding box center [256, 81] width 6 height 5
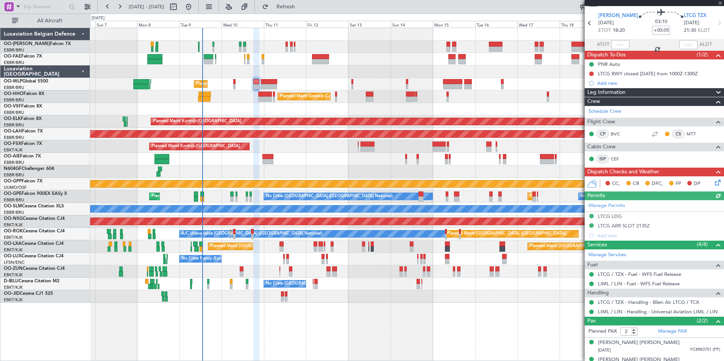
scroll to position [34, 0]
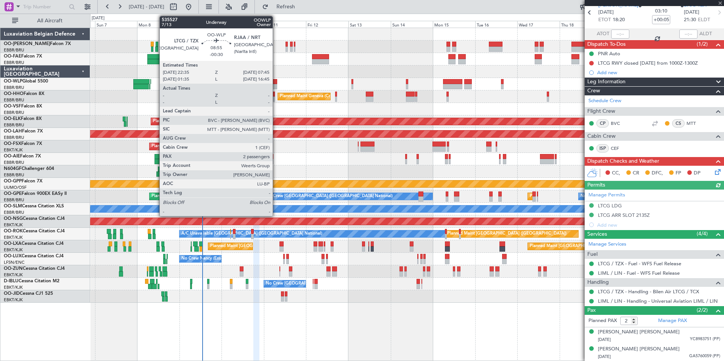
click at [277, 89] on div at bounding box center [269, 86] width 16 height 5
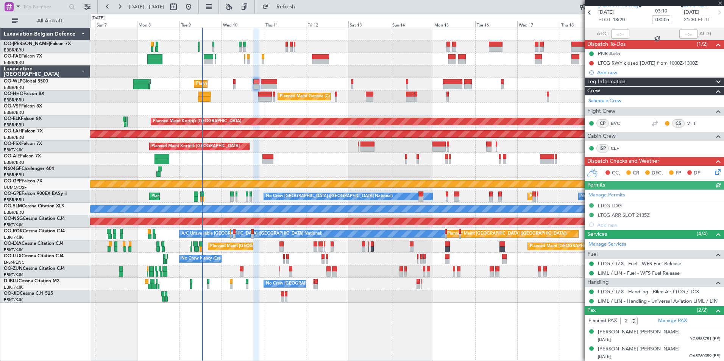
click at [273, 85] on div at bounding box center [269, 86] width 16 height 5
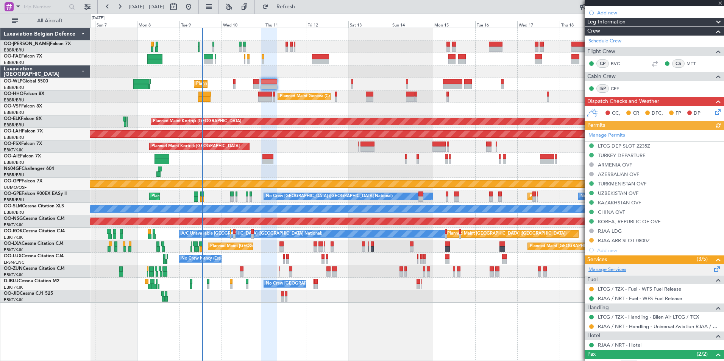
scroll to position [166, 0]
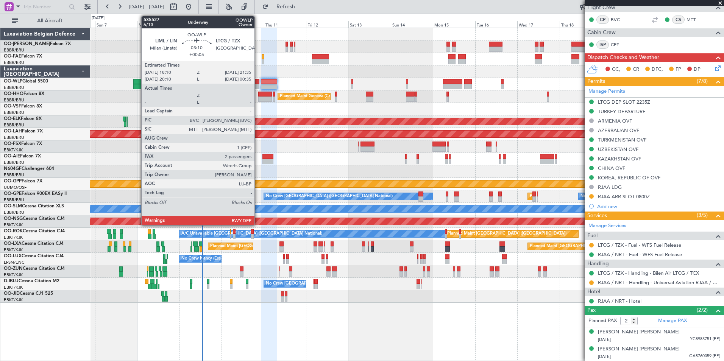
click at [258, 83] on div at bounding box center [256, 81] width 6 height 5
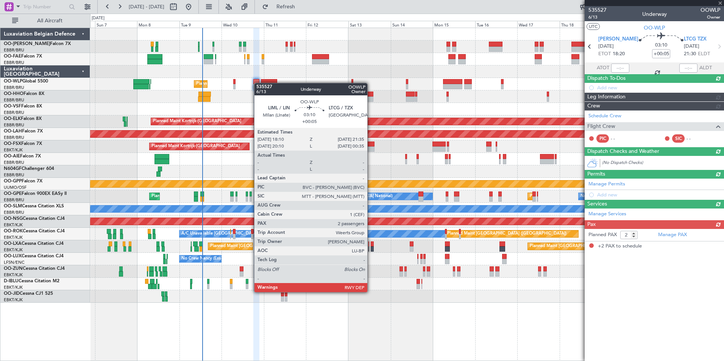
scroll to position [0, 0]
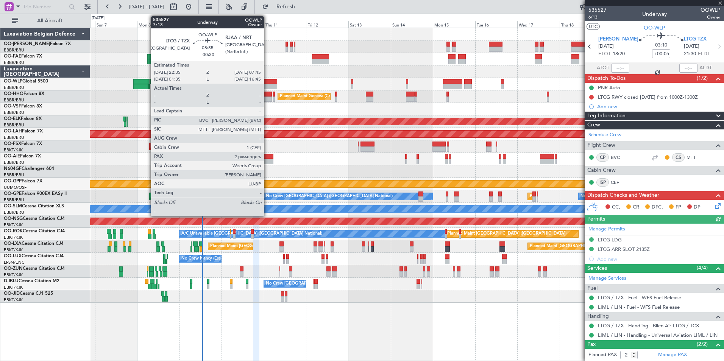
click at [267, 84] on div at bounding box center [269, 86] width 16 height 5
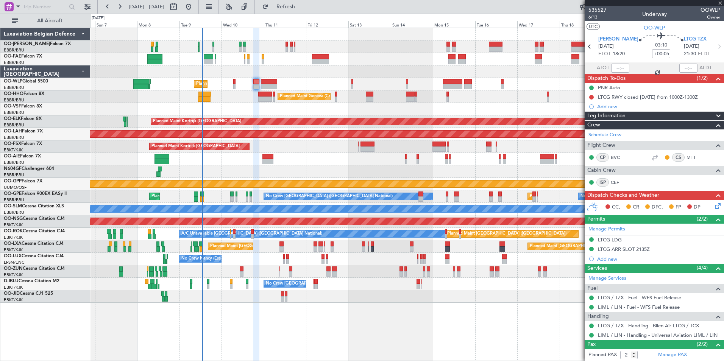
type input "-00:30"
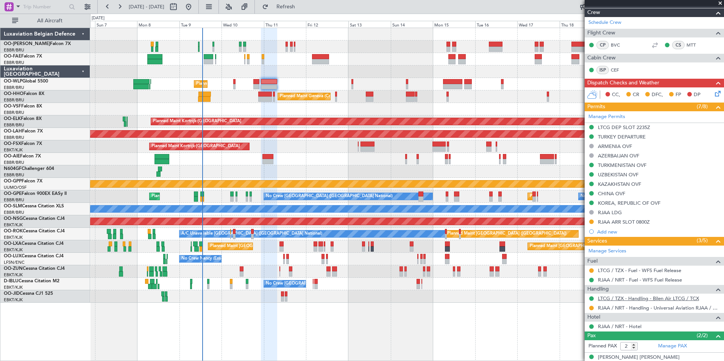
scroll to position [166, 0]
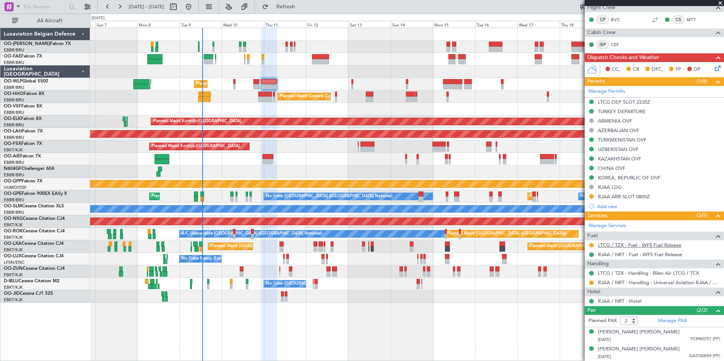
click at [612, 245] on link "LTCG / TZX - Fuel - WFS Fuel Release" at bounding box center [639, 245] width 83 height 6
click at [593, 244] on button at bounding box center [591, 245] width 5 height 5
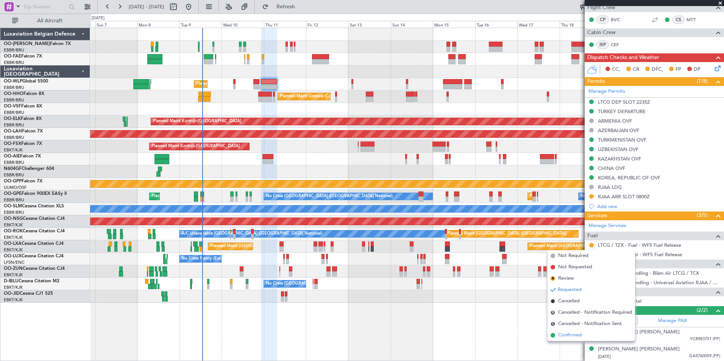
click at [565, 333] on span "Confirmed" at bounding box center [569, 336] width 23 height 8
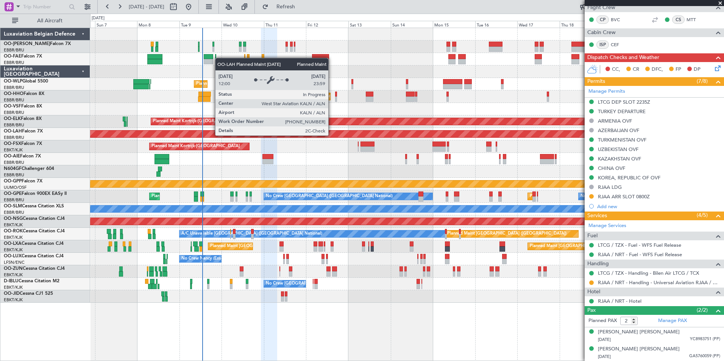
click at [298, 140] on div "Owner Melsbroek Air Base Planned Maint Brussels (Brussels National) Owner Melsb…" at bounding box center [406, 165] width 633 height 275
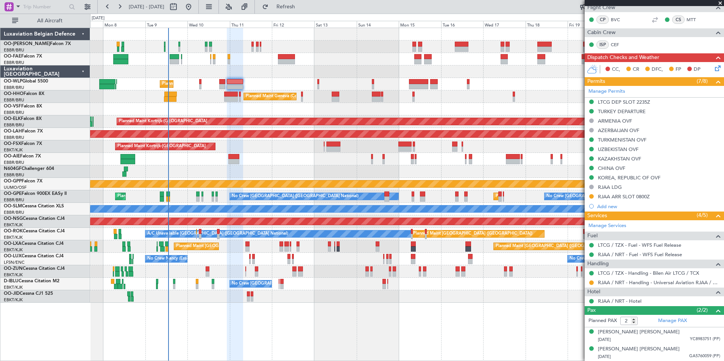
click at [248, 114] on div at bounding box center [406, 109] width 633 height 12
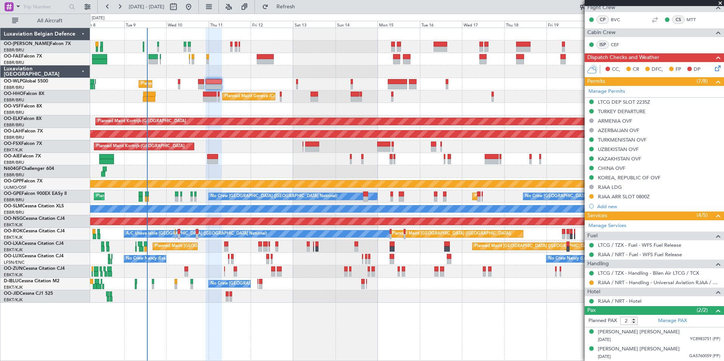
click at [299, 84] on div "Planned Maint Liege" at bounding box center [406, 84] width 633 height 12
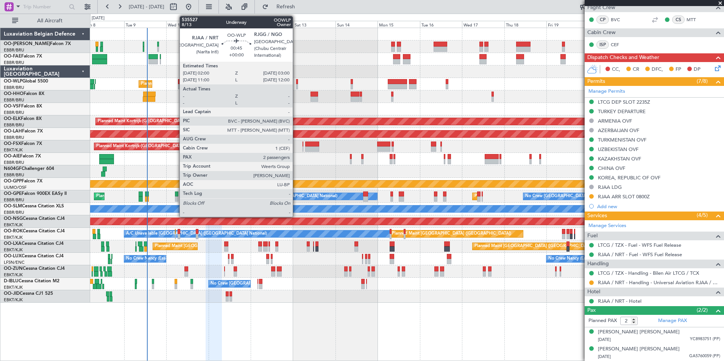
click at [296, 84] on div at bounding box center [297, 86] width 2 height 5
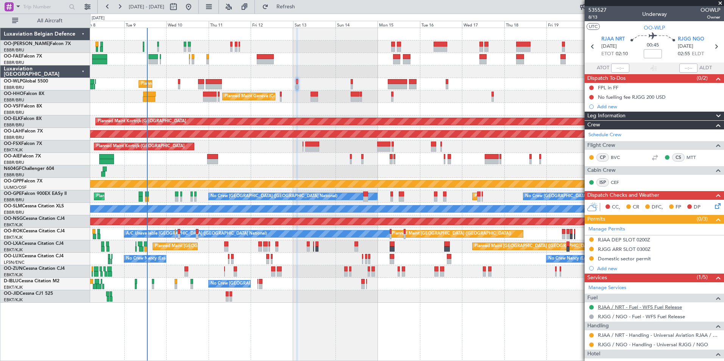
scroll to position [81, 0]
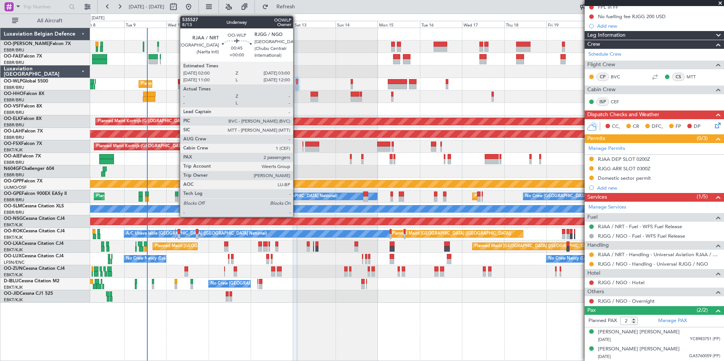
click at [271, 83] on div "Planned Maint Liege" at bounding box center [406, 84] width 633 height 12
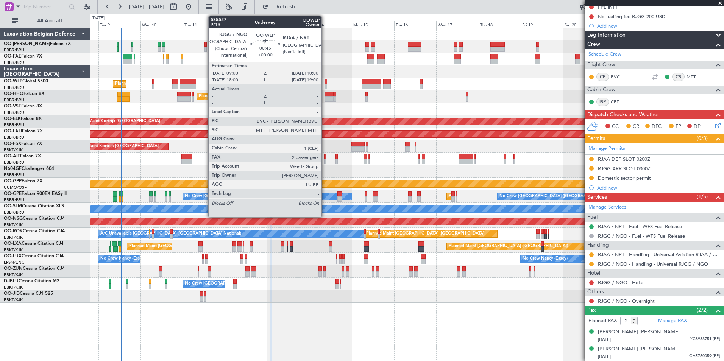
click at [325, 84] on div at bounding box center [326, 81] width 2 height 5
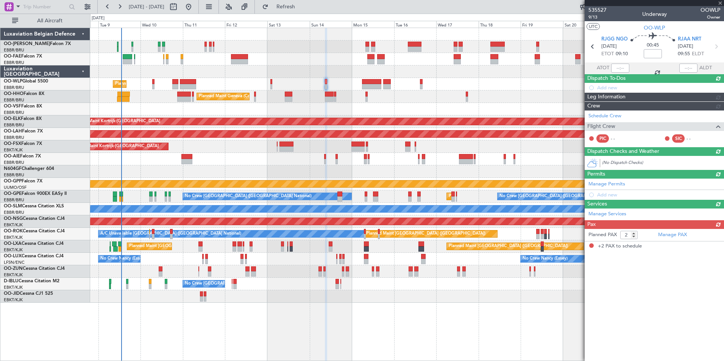
scroll to position [0, 0]
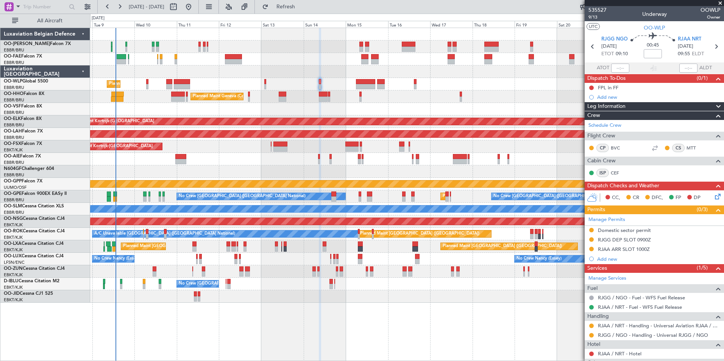
click at [341, 94] on div "Planned Maint Geneva (Cointrin)" at bounding box center [406, 96] width 633 height 12
click at [273, 95] on div "Planned Maint Liege Planned Maint Geneva (Cointrin) Planned Maint Kortrijk-Weve…" at bounding box center [406, 165] width 633 height 275
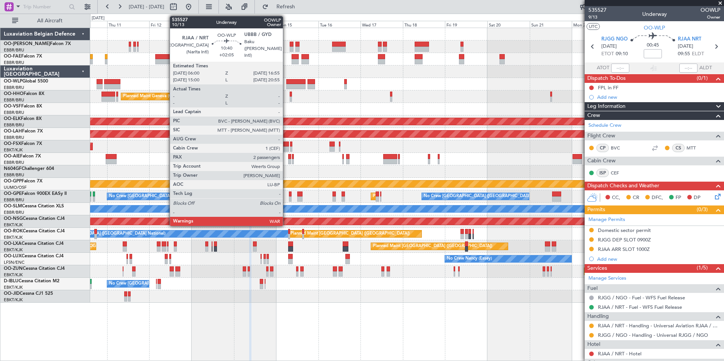
click at [292, 83] on div at bounding box center [295, 81] width 19 height 5
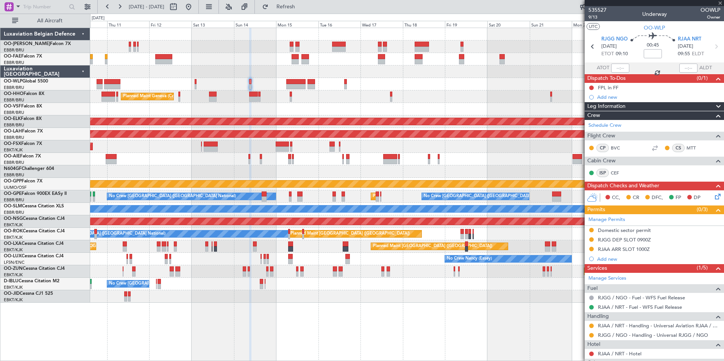
type input "+02:05"
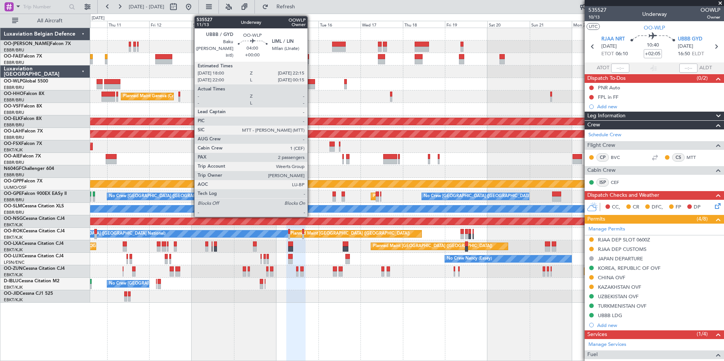
click at [311, 84] on div at bounding box center [311, 86] width 8 height 5
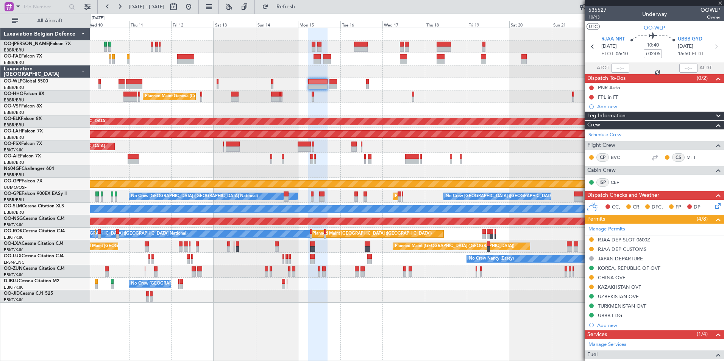
click at [314, 99] on div "Planned Maint Geneva (Cointrin)" at bounding box center [406, 96] width 633 height 12
click at [338, 103] on div "Planned Maint Geneva (Cointrin)" at bounding box center [406, 96] width 633 height 12
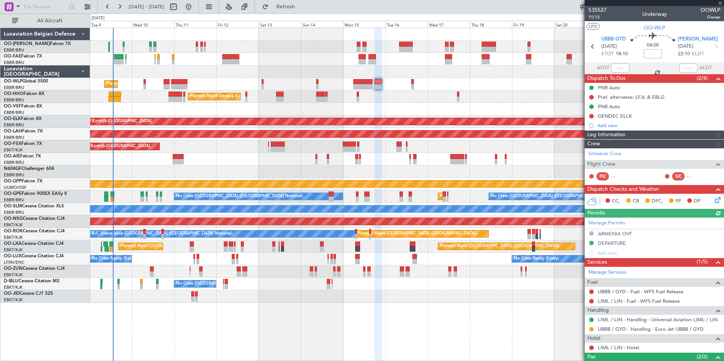
click at [393, 114] on div at bounding box center [406, 109] width 633 height 12
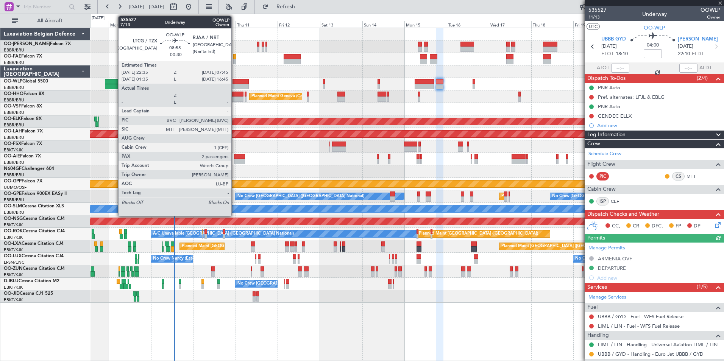
click at [235, 82] on div at bounding box center [240, 81] width 16 height 5
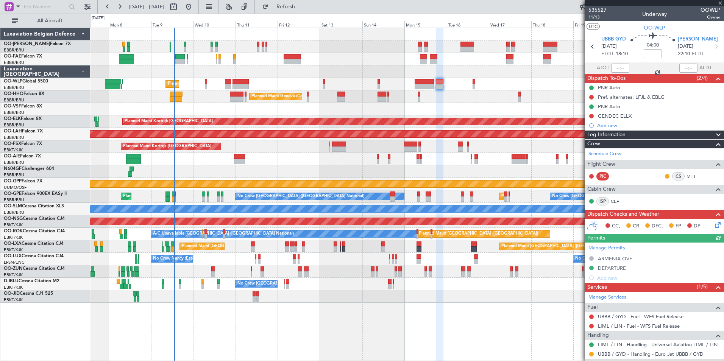
click at [251, 110] on div at bounding box center [406, 109] width 633 height 12
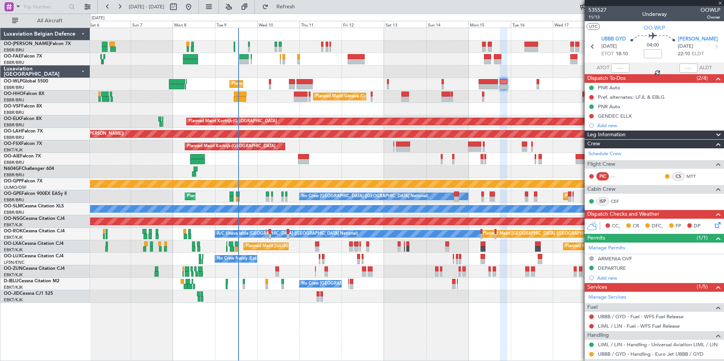
type input "-00:30"
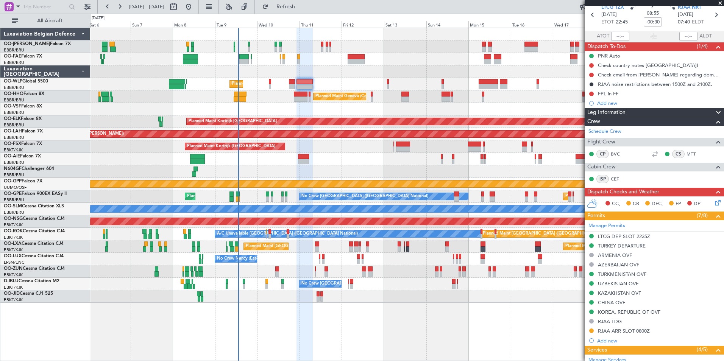
scroll to position [151, 0]
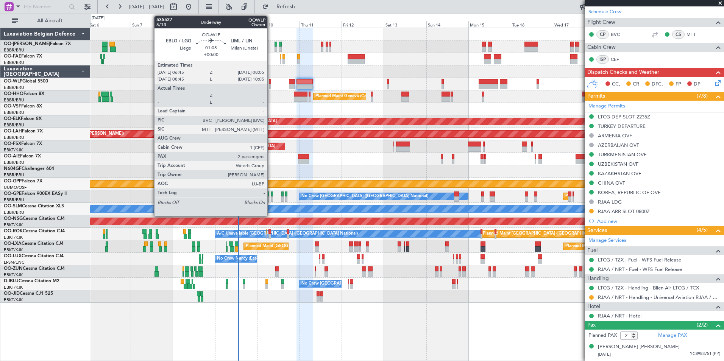
click at [271, 86] on div at bounding box center [270, 86] width 3 height 5
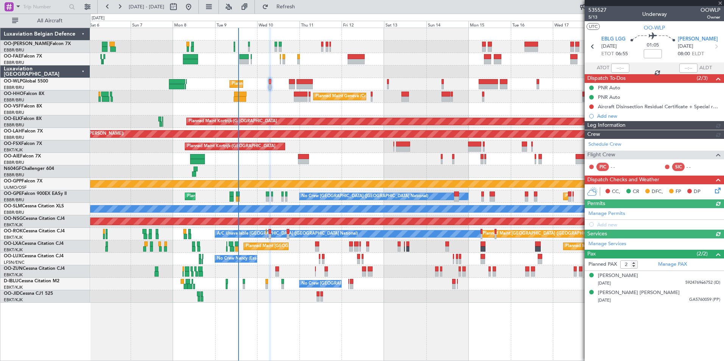
scroll to position [0, 0]
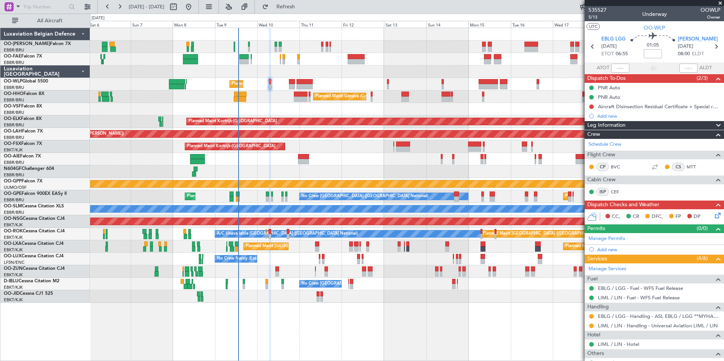
click at [214, 95] on div "Owner Melsbroek Air Base Planned Maint Brussels (Brussels National) Owner Melsb…" at bounding box center [406, 165] width 633 height 275
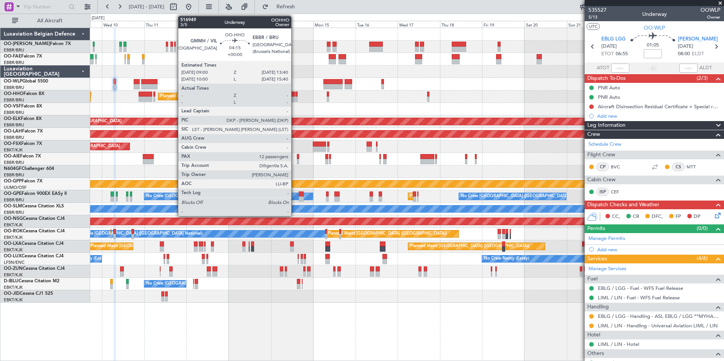
click at [358, 93] on div "Planned Maint Geneva (Cointrin)" at bounding box center [406, 96] width 633 height 12
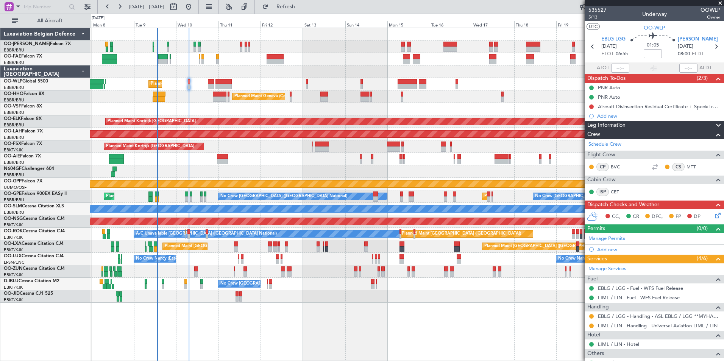
click at [601, 107] on div "Aircraft Disinsection Residual Certificate + Special request" at bounding box center [659, 106] width 122 height 6
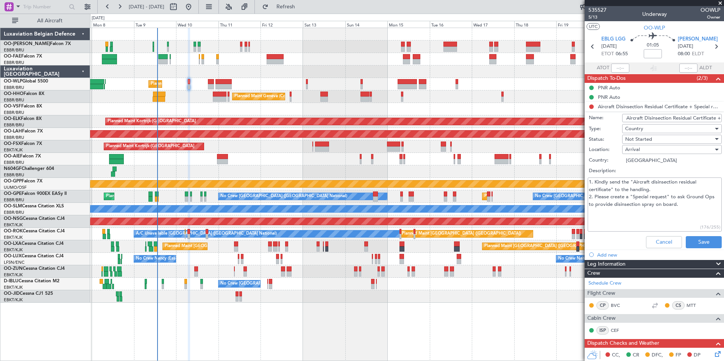
drag, startPoint x: 634, startPoint y: 196, endPoint x: 696, endPoint y: 198, distance: 61.7
click at [696, 198] on textarea "1. Kindly send the "Aircraft disinsection residual certificate" to the handling…" at bounding box center [655, 205] width 134 height 54
click at [683, 209] on textarea "1. Kindly send the "Aircraft disinsection residual certificate" to the handling…" at bounding box center [655, 205] width 134 height 54
drag, startPoint x: 686, startPoint y: 209, endPoint x: 596, endPoint y: 182, distance: 94.8
click at [596, 182] on textarea "1. Kindly send the "Aircraft disinsection residual certificate" to the handling…" at bounding box center [655, 205] width 134 height 54
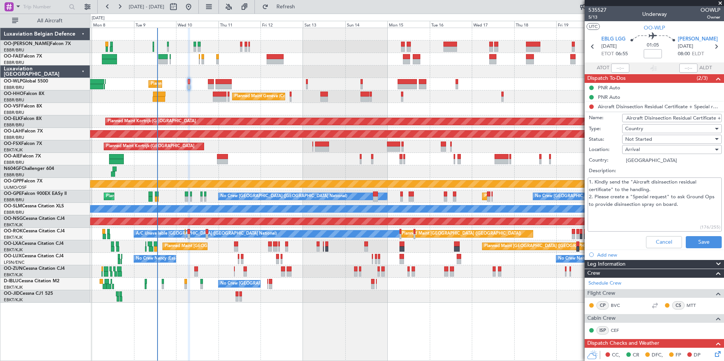
click at [619, 218] on textarea "1. Kindly send the "Aircraft disinsection residual certificate" to the handling…" at bounding box center [655, 205] width 134 height 54
click at [646, 245] on button "Cancel" at bounding box center [664, 242] width 36 height 12
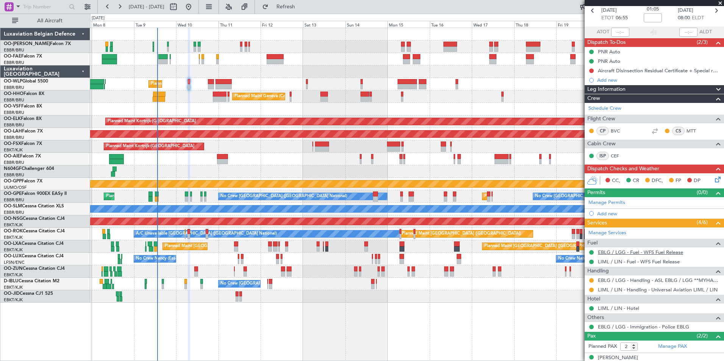
scroll to position [24, 0]
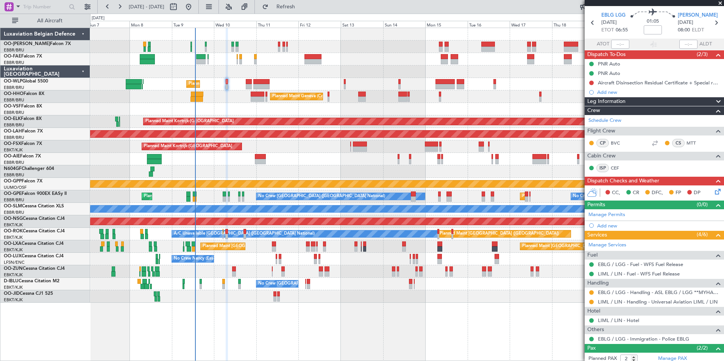
click at [300, 143] on div "Planned Maint Kortrijk-[GEOGRAPHIC_DATA]" at bounding box center [406, 146] width 633 height 12
click at [713, 191] on icon at bounding box center [716, 190] width 6 height 6
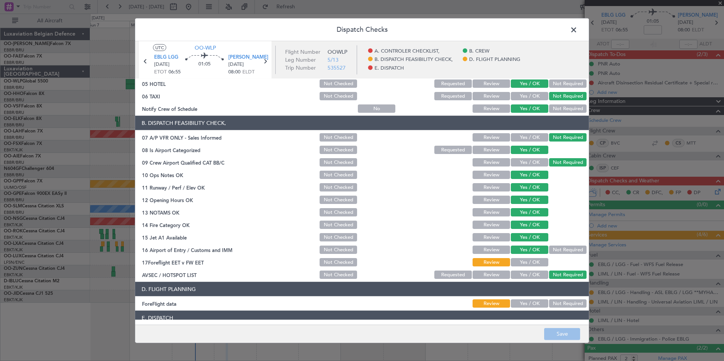
scroll to position [140, 0]
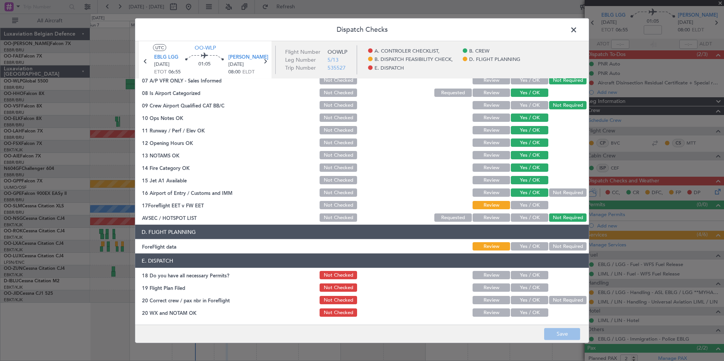
drag, startPoint x: 538, startPoint y: 206, endPoint x: 552, endPoint y: 254, distance: 50.3
click at [537, 206] on button "Yes / OK" at bounding box center [529, 205] width 37 height 8
drag, startPoint x: 557, startPoint y: 336, endPoint x: 557, endPoint y: 330, distance: 6.1
click at [557, 336] on button "Save" at bounding box center [562, 334] width 36 height 12
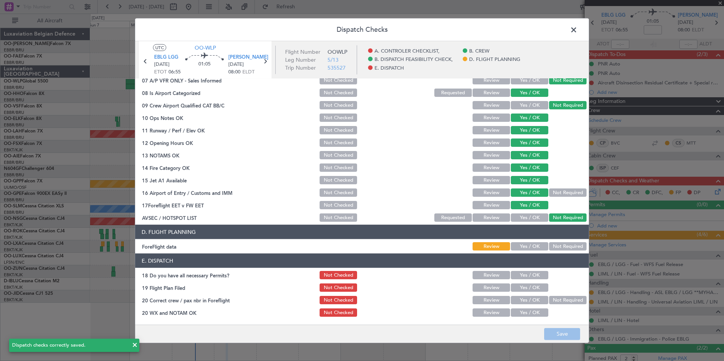
click at [577, 30] on span at bounding box center [577, 31] width 0 height 15
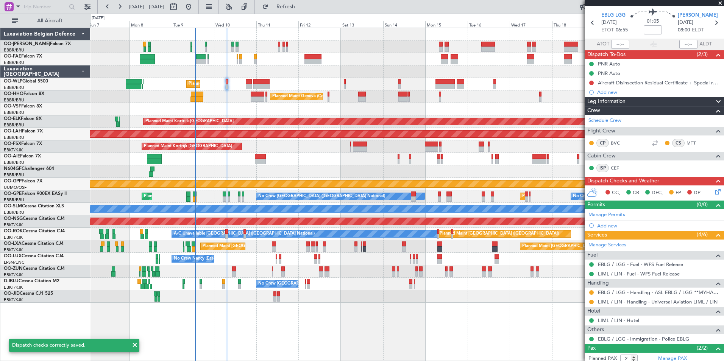
click at [664, 27] on div "01:05" at bounding box center [653, 23] width 50 height 28
click at [655, 28] on input at bounding box center [653, 29] width 18 height 9
type input "+00:05"
click at [321, 154] on div "Owner Melsbroek Air Base Planned Maint Brussels (Brussels National) Owner Melsb…" at bounding box center [406, 165] width 633 height 275
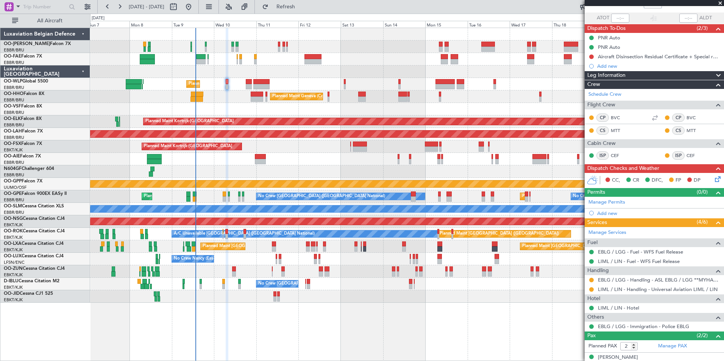
scroll to position [62, 0]
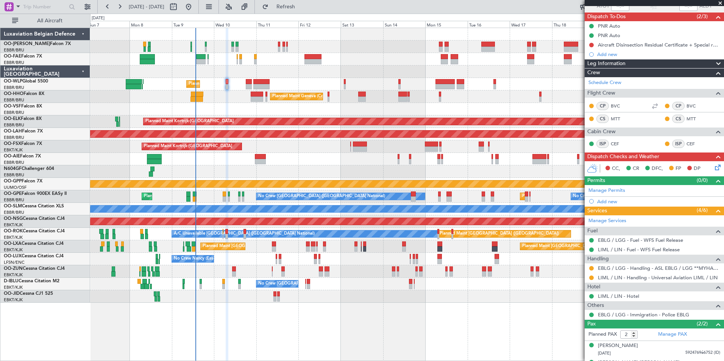
click at [239, 152] on div "Planned Maint Kortrijk-[GEOGRAPHIC_DATA]" at bounding box center [406, 146] width 633 height 12
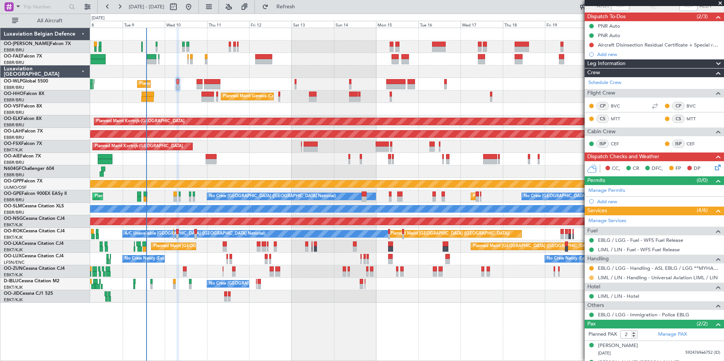
click at [593, 279] on button at bounding box center [591, 278] width 5 height 5
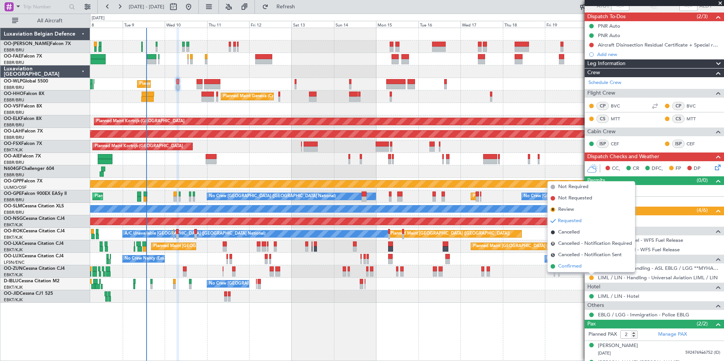
click at [577, 269] on span "Confirmed" at bounding box center [569, 267] width 23 height 8
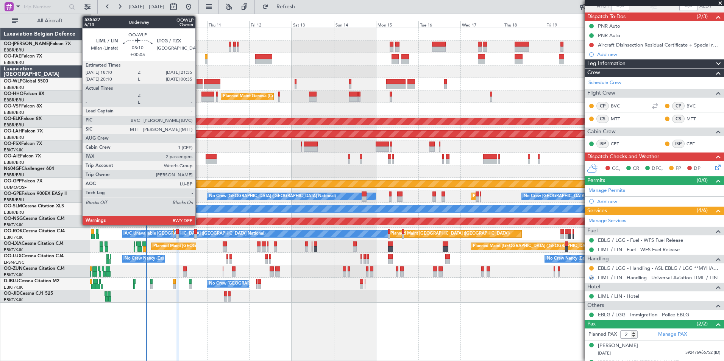
click at [198, 83] on div at bounding box center [199, 81] width 6 height 5
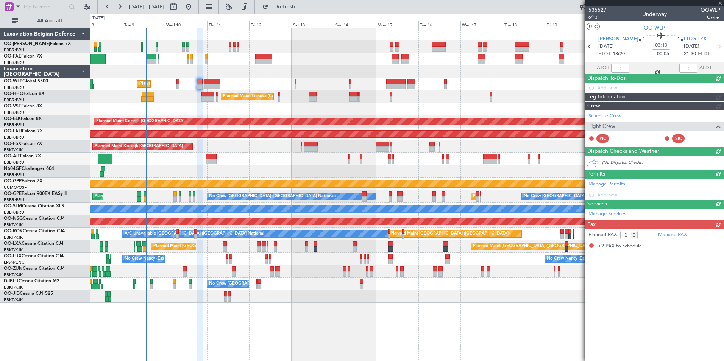
scroll to position [0, 0]
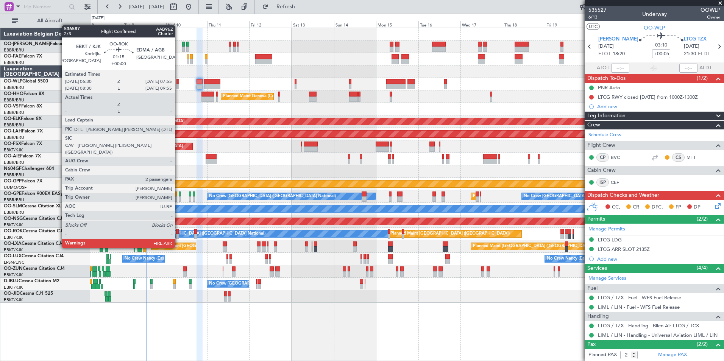
click at [178, 234] on div at bounding box center [177, 231] width 3 height 5
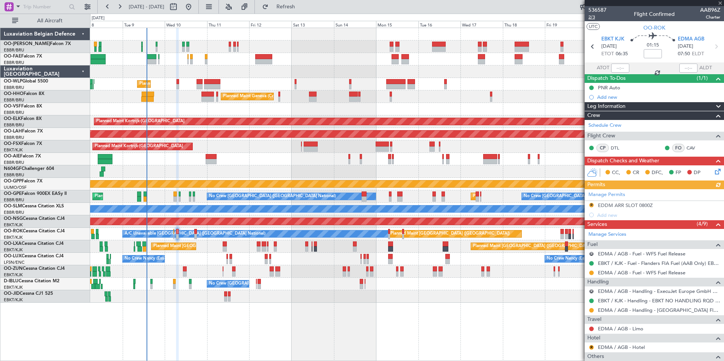
click at [595, 16] on span "2/3" at bounding box center [597, 17] width 18 height 6
click at [683, 41] on span "EDMA AGB" at bounding box center [691, 40] width 27 height 8
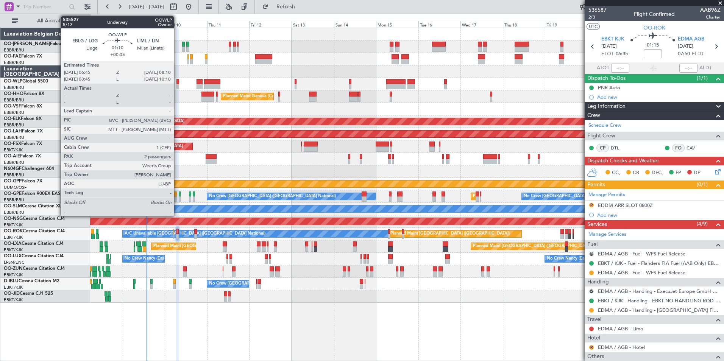
click at [177, 84] on div at bounding box center [177, 86] width 3 height 5
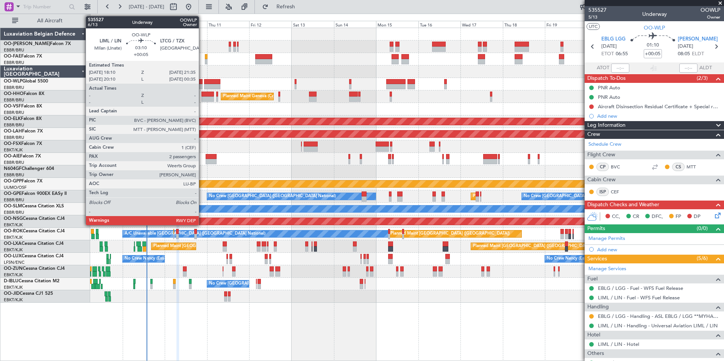
click at [202, 84] on div at bounding box center [199, 86] width 6 height 5
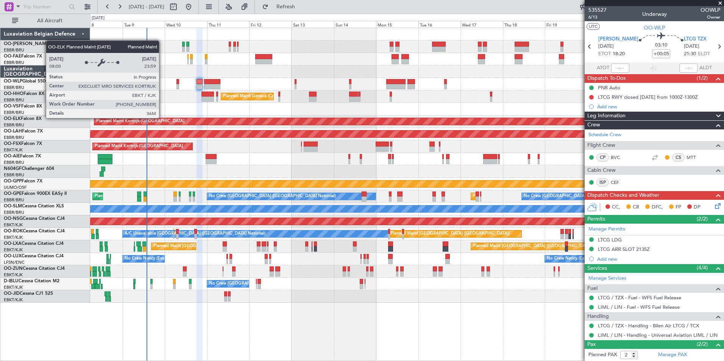
click at [173, 118] on div "Planned Maint Kortrijk-[GEOGRAPHIC_DATA]" at bounding box center [488, 122] width 789 height 8
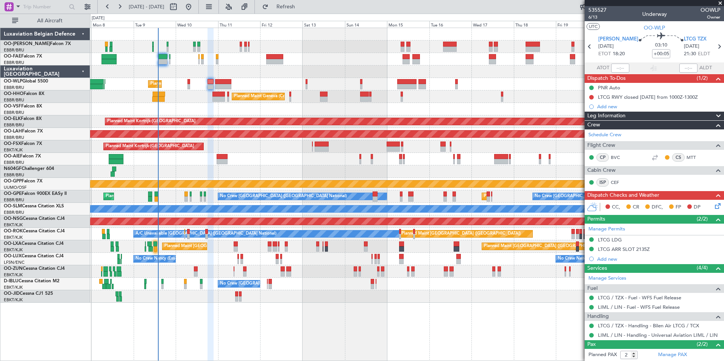
click at [278, 149] on div "Planned Maint Kortrijk-[GEOGRAPHIC_DATA]" at bounding box center [406, 146] width 633 height 12
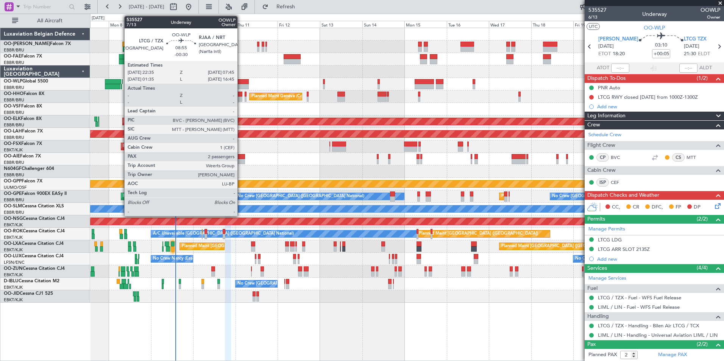
click at [241, 85] on div at bounding box center [240, 86] width 16 height 5
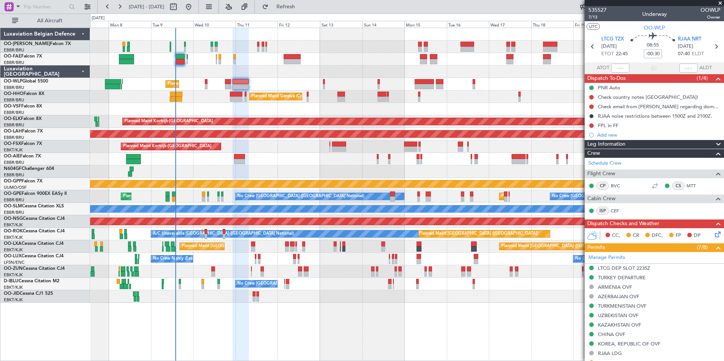
click at [713, 234] on icon at bounding box center [716, 233] width 6 height 6
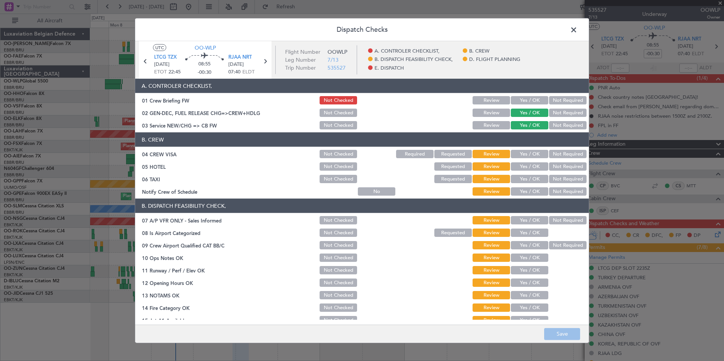
click at [577, 31] on span at bounding box center [577, 31] width 0 height 15
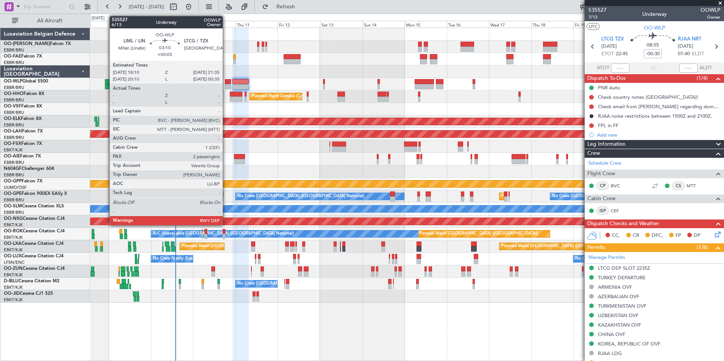
click at [224, 85] on div "Planned Maint Liege" at bounding box center [406, 84] width 633 height 12
click at [225, 85] on div at bounding box center [228, 86] width 6 height 5
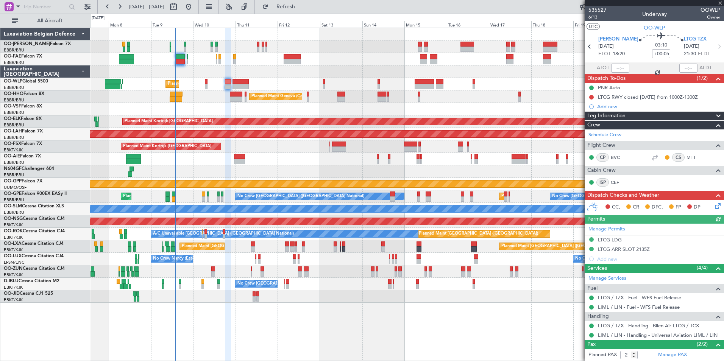
click at [716, 203] on icon at bounding box center [716, 205] width 6 height 6
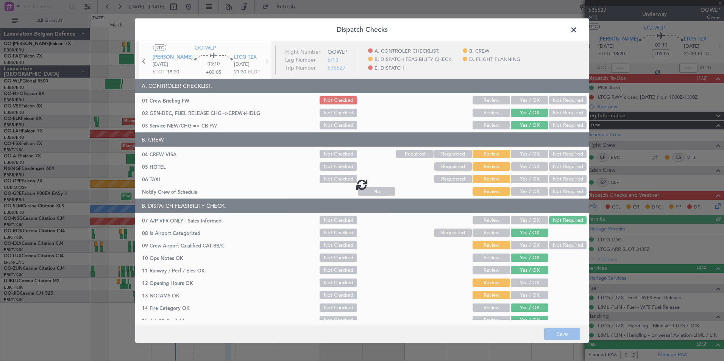
click at [577, 27] on span at bounding box center [577, 31] width 0 height 15
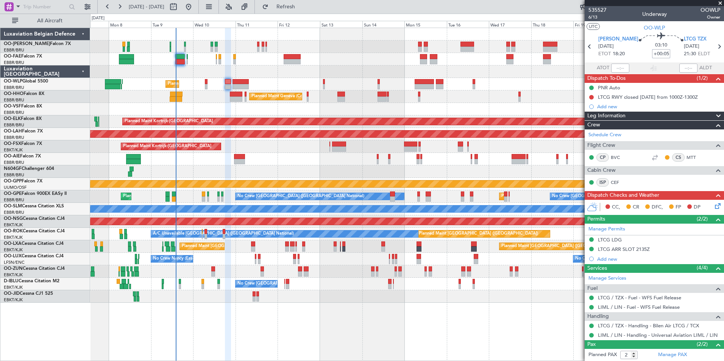
click at [652, 54] on input "+00:05" at bounding box center [661, 53] width 18 height 9
click at [326, 124] on div "Owner Melsbroek Air Base Owner Melsbroek Air Base Planned Maint Liege Planned M…" at bounding box center [406, 165] width 633 height 275
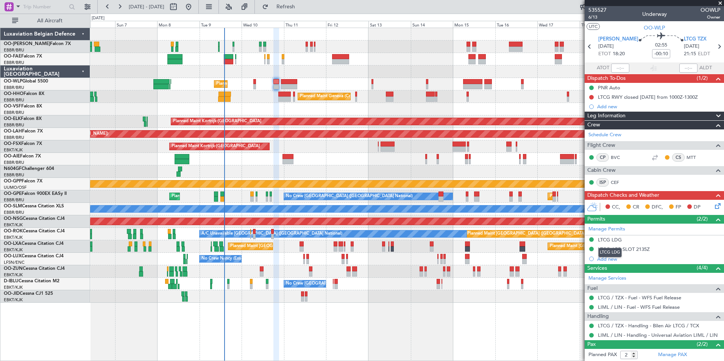
drag, startPoint x: 610, startPoint y: 240, endPoint x: 616, endPoint y: 244, distance: 7.9
click at [610, 240] on div "LTCG LDG" at bounding box center [610, 240] width 24 height 6
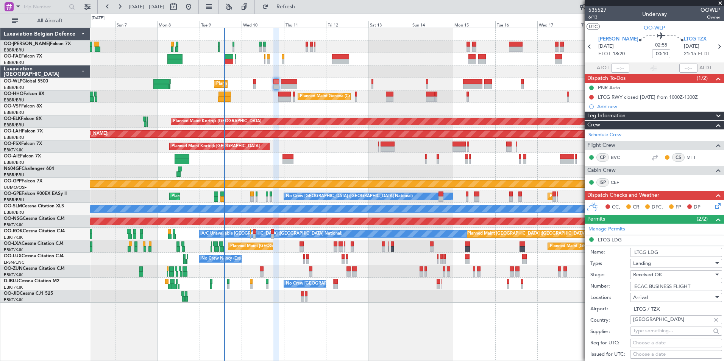
drag, startPoint x: 699, startPoint y: 287, endPoint x: 621, endPoint y: 287, distance: 77.6
click at [621, 287] on div "Number: ECAC BUSINESS FLIGHT" at bounding box center [656, 286] width 132 height 11
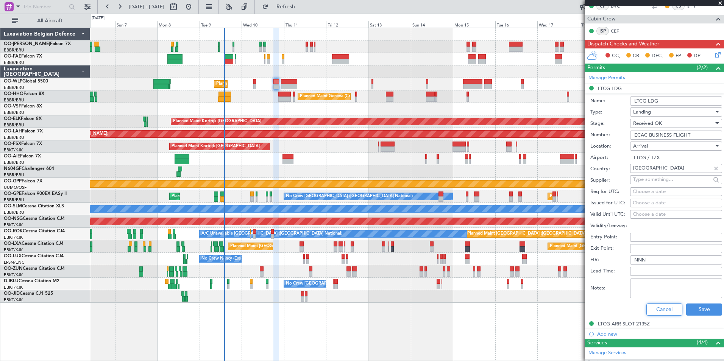
drag, startPoint x: 664, startPoint y: 306, endPoint x: 658, endPoint y: 304, distance: 6.2
click at [664, 306] on button "Cancel" at bounding box center [664, 310] width 36 height 12
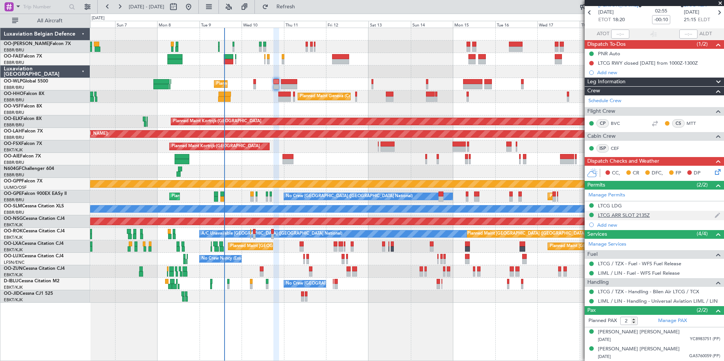
click at [630, 217] on div "LTCG ARR SLOT 2135Z" at bounding box center [624, 215] width 52 height 6
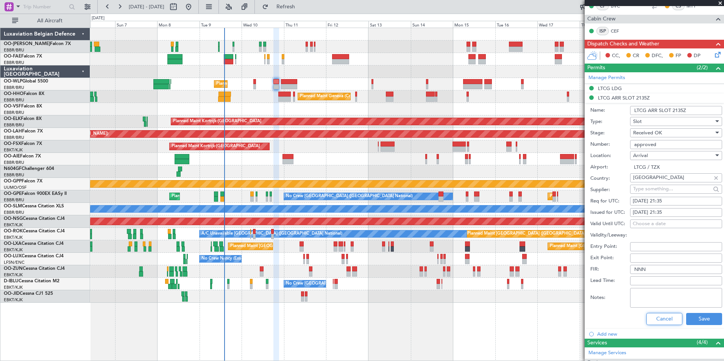
click at [665, 320] on button "Cancel" at bounding box center [664, 319] width 36 height 12
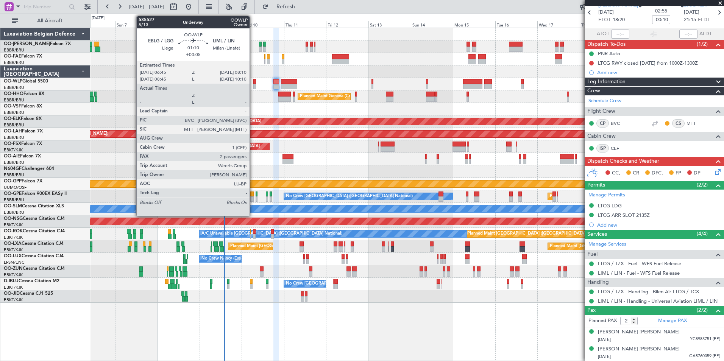
click at [253, 86] on div at bounding box center [254, 86] width 3 height 5
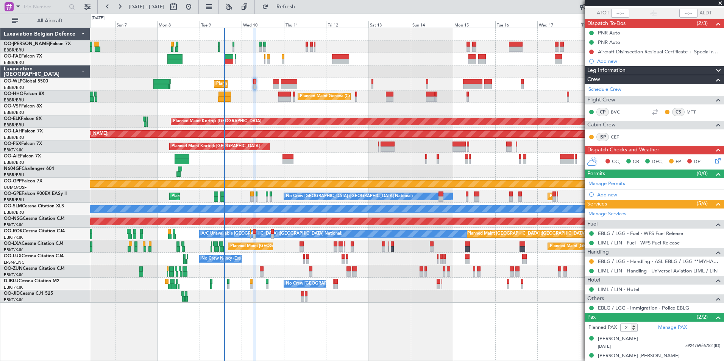
scroll to position [24, 0]
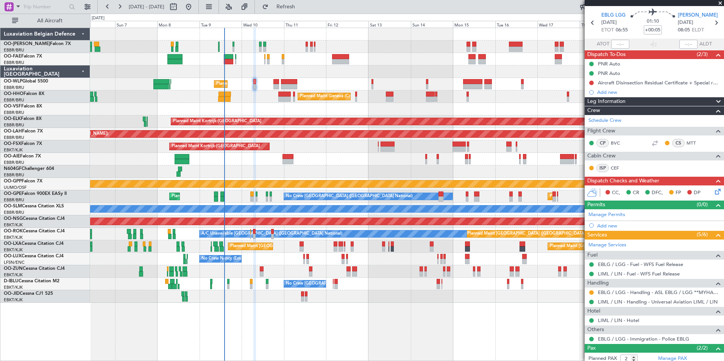
click at [321, 159] on div "Unplanned Maint Brussels (Brussels National) Planned Maint London (Farnborough)" at bounding box center [406, 159] width 633 height 12
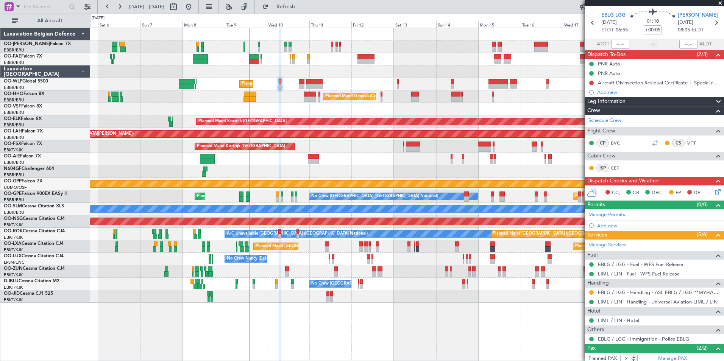
click at [713, 189] on icon at bounding box center [716, 190] width 6 height 6
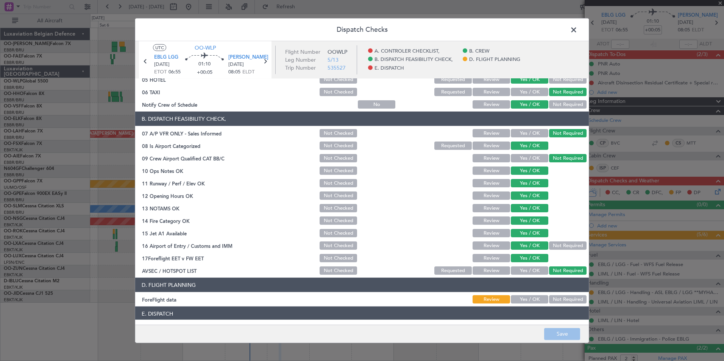
scroll to position [140, 0]
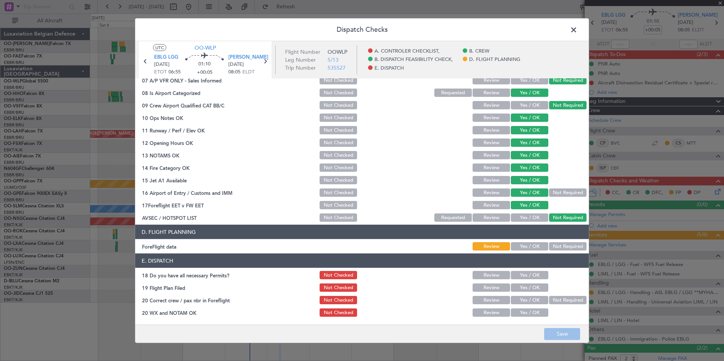
click at [558, 245] on button "Not Required" at bounding box center [567, 246] width 37 height 8
drag, startPoint x: 523, startPoint y: 270, endPoint x: 523, endPoint y: 276, distance: 6.4
click at [523, 271] on section "E. DISPATCH 18 Do you have all necessary Permits? Not Checked Review Yes / OK 1…" at bounding box center [362, 286] width 454 height 64
click at [523, 276] on button "Yes / OK" at bounding box center [529, 275] width 37 height 8
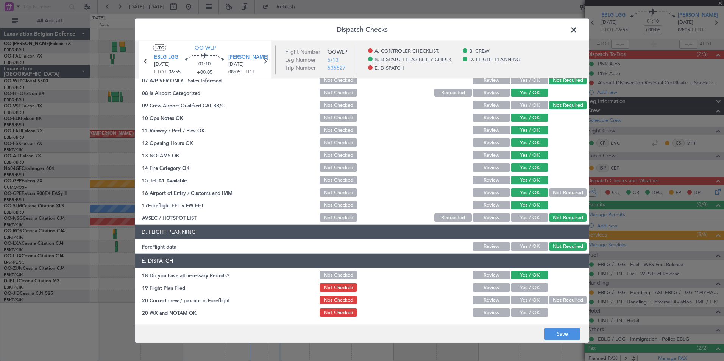
click at [521, 292] on button "Yes / OK" at bounding box center [529, 288] width 37 height 8
click at [521, 303] on button "Yes / OK" at bounding box center [529, 300] width 37 height 8
click at [521, 310] on button "Yes / OK" at bounding box center [529, 313] width 37 height 8
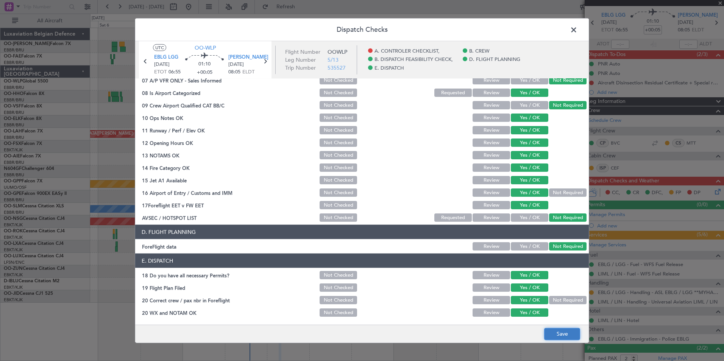
click at [559, 333] on button "Save" at bounding box center [562, 334] width 36 height 12
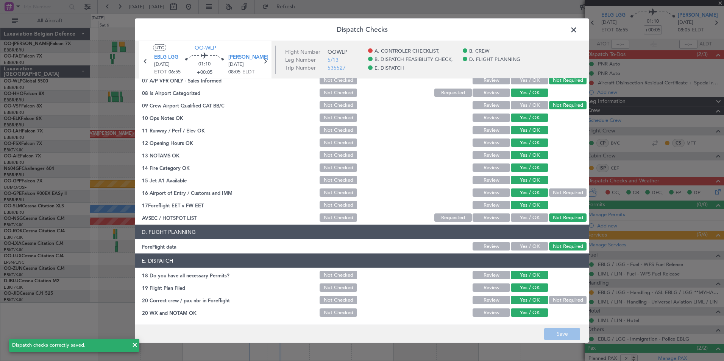
click at [577, 30] on span at bounding box center [577, 31] width 0 height 15
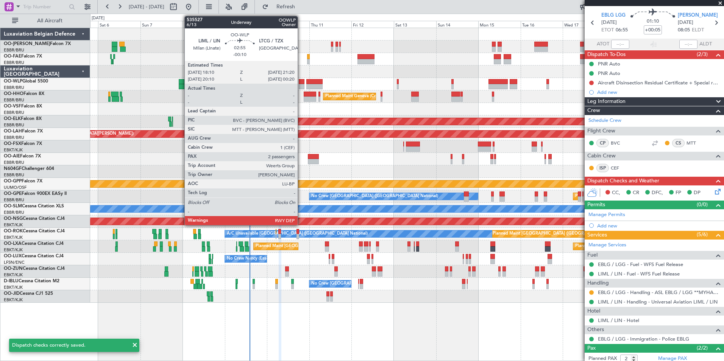
click at [302, 83] on div at bounding box center [302, 81] width 6 height 5
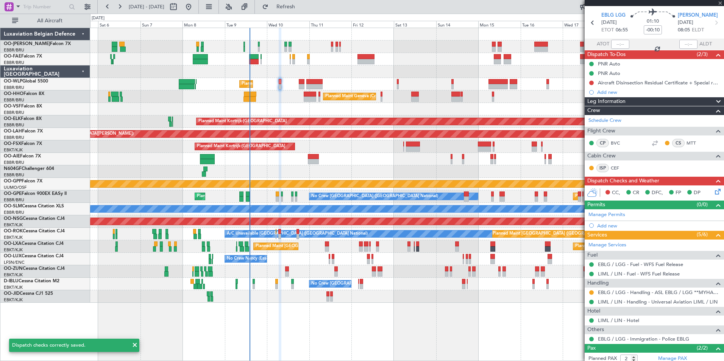
scroll to position [0, 0]
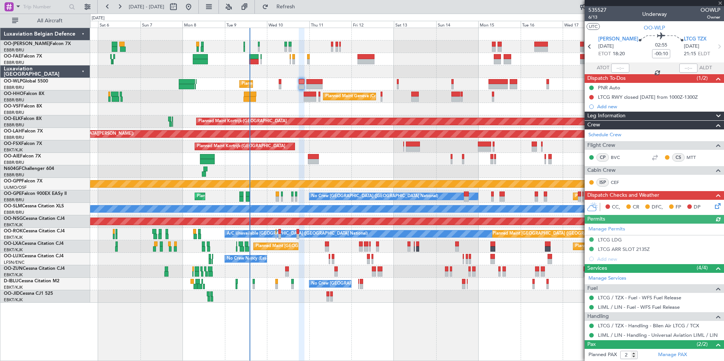
click at [713, 206] on icon at bounding box center [716, 205] width 6 height 6
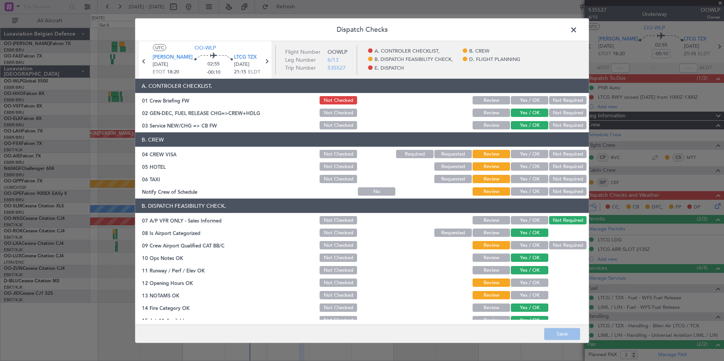
click at [560, 155] on button "Not Required" at bounding box center [567, 154] width 37 height 8
click at [535, 166] on button "Yes / OK" at bounding box center [529, 166] width 37 height 8
click at [558, 181] on button "Not Required" at bounding box center [567, 179] width 37 height 8
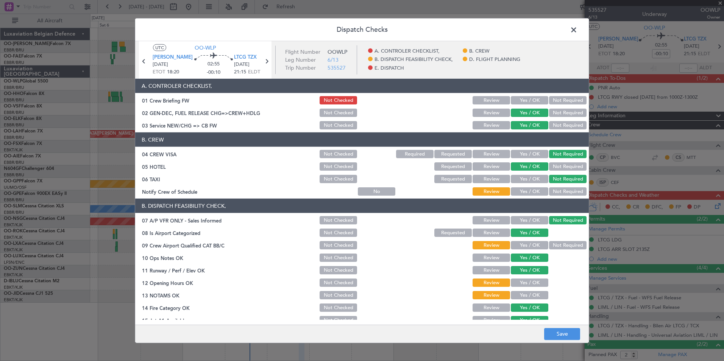
click at [527, 191] on button "Yes / OK" at bounding box center [529, 191] width 37 height 8
click at [557, 249] on button "Not Required" at bounding box center [567, 245] width 37 height 8
drag, startPoint x: 518, startPoint y: 281, endPoint x: 524, endPoint y: 297, distance: 17.6
click at [518, 282] on button "Yes / OK" at bounding box center [529, 283] width 37 height 8
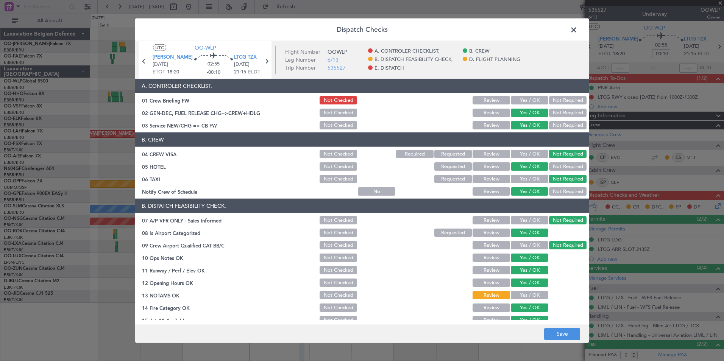
click at [525, 298] on button "Yes / OK" at bounding box center [529, 295] width 37 height 8
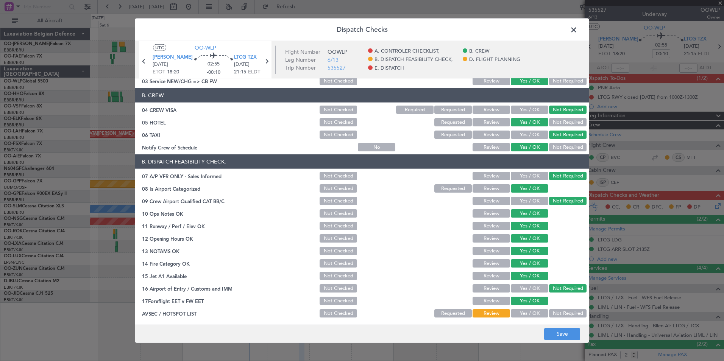
scroll to position [76, 0]
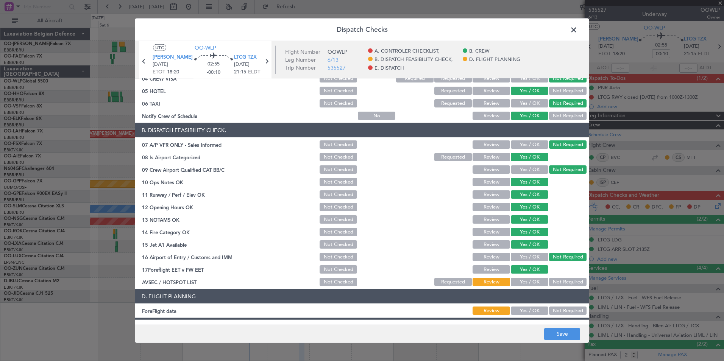
click at [563, 284] on button "Not Required" at bounding box center [567, 282] width 37 height 8
click at [524, 284] on button "Yes / OK" at bounding box center [529, 282] width 37 height 8
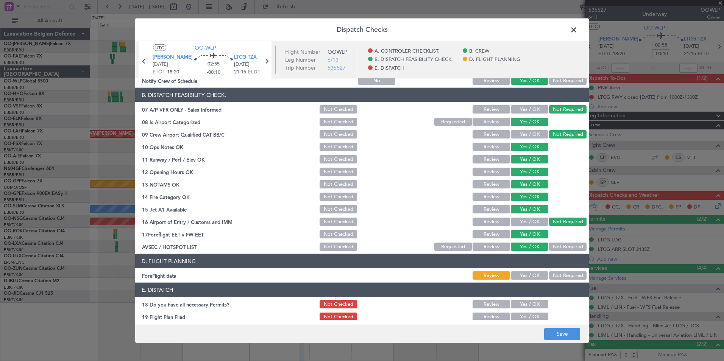
scroll to position [140, 0]
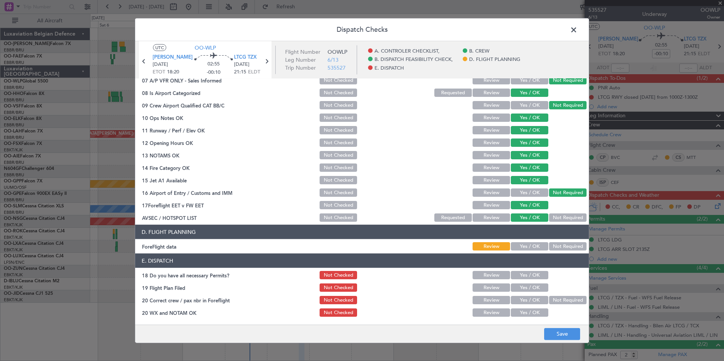
click at [561, 245] on button "Not Required" at bounding box center [567, 246] width 37 height 8
click at [522, 277] on button "Yes / OK" at bounding box center [529, 275] width 37 height 8
click at [522, 290] on button "Yes / OK" at bounding box center [529, 288] width 37 height 8
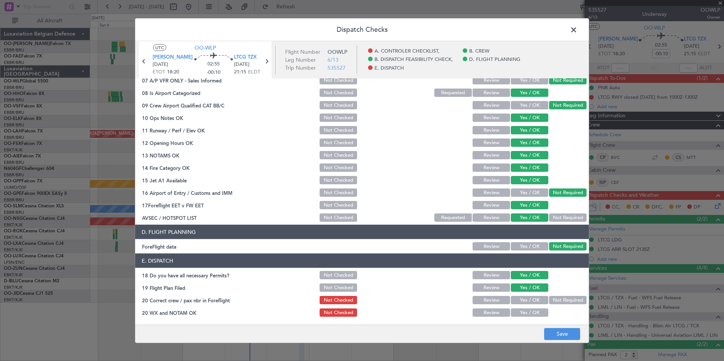
click at [522, 306] on section "E. DISPATCH 18 Do you have all necessary Permits? Not Checked Review Yes / OK 1…" at bounding box center [362, 286] width 454 height 64
click at [524, 312] on button "Yes / OK" at bounding box center [529, 313] width 37 height 8
click at [526, 302] on button "Yes / OK" at bounding box center [529, 300] width 37 height 8
click at [553, 327] on footer "Save" at bounding box center [362, 333] width 454 height 18
click at [556, 331] on button "Save" at bounding box center [562, 334] width 36 height 12
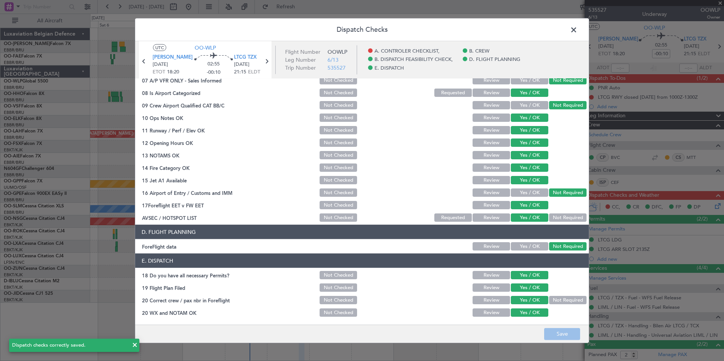
click at [577, 29] on span at bounding box center [577, 31] width 0 height 15
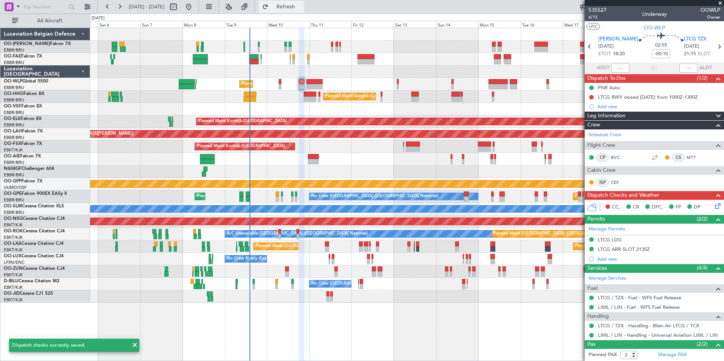
click at [302, 5] on span "Refresh" at bounding box center [286, 6] width 32 height 5
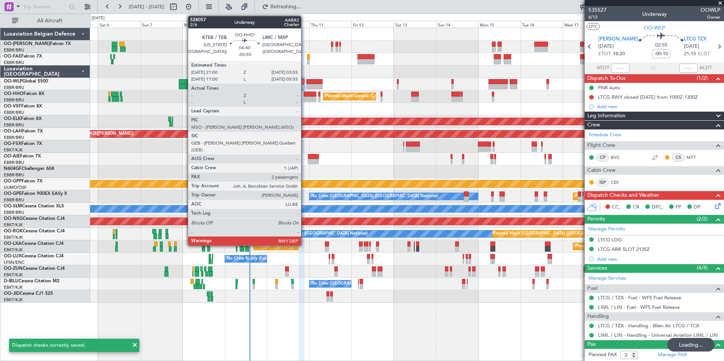
click at [316, 100] on div at bounding box center [310, 99] width 12 height 5
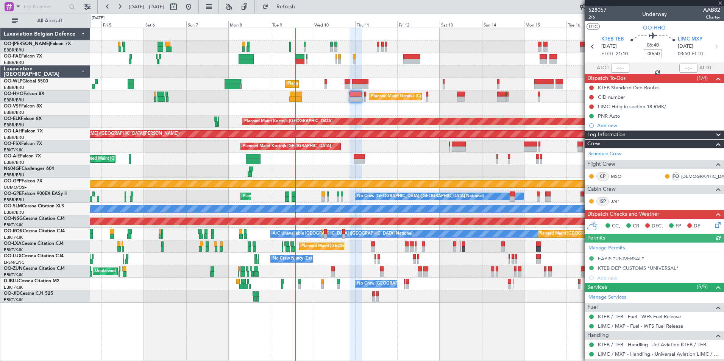
click at [356, 104] on div at bounding box center [406, 109] width 633 height 12
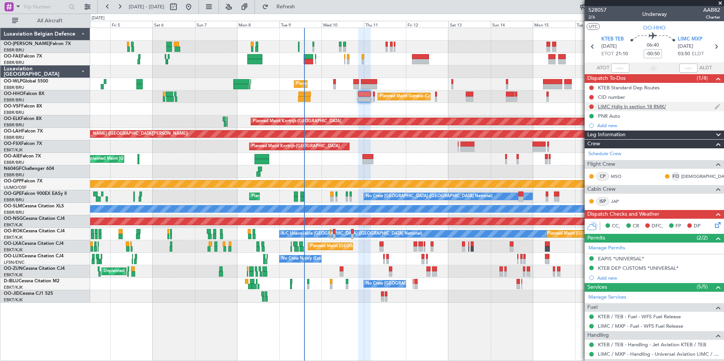
click at [619, 106] on div "LIMC Hdlg in section 18 RMK/" at bounding box center [632, 106] width 68 height 6
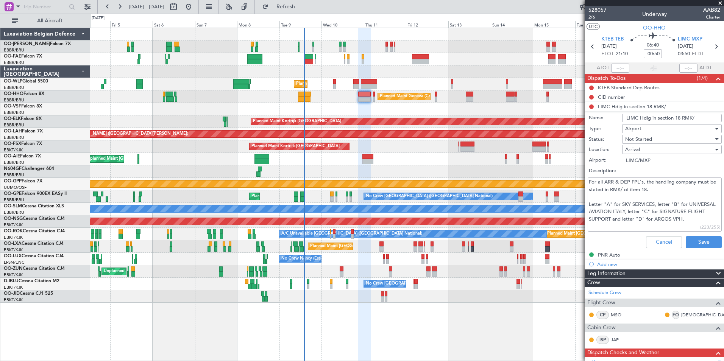
drag, startPoint x: 594, startPoint y: 181, endPoint x: 694, endPoint y: 187, distance: 99.4
click at [694, 187] on textarea "For all ARR & DEP FPL's, the handling company must be stated in RMK/ of item 18…" at bounding box center [655, 205] width 134 height 54
click at [607, 196] on textarea "For all ARR & DEP FPL's, the handling company must be stated in RMK/ of item 18…" at bounding box center [655, 205] width 134 height 54
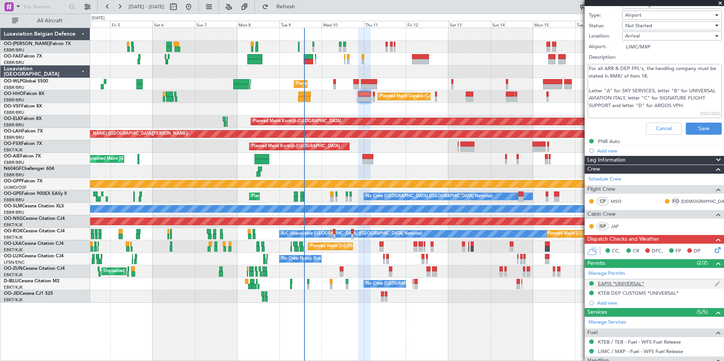
scroll to position [189, 0]
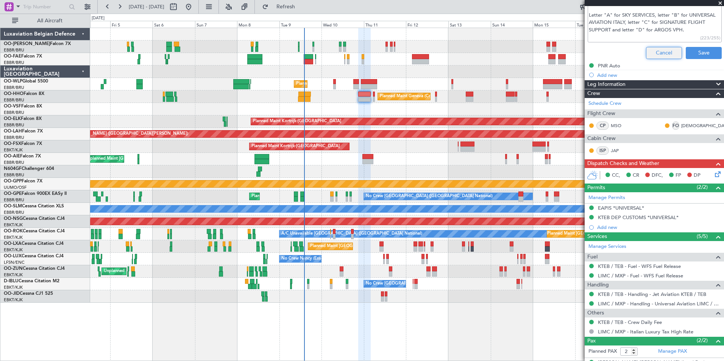
click at [647, 55] on button "Cancel" at bounding box center [664, 53] width 36 height 12
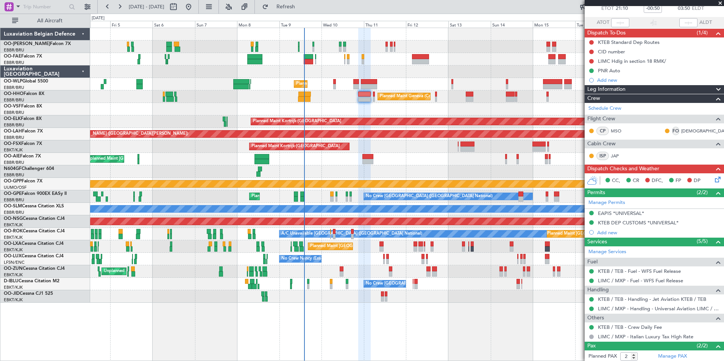
scroll to position [0, 0]
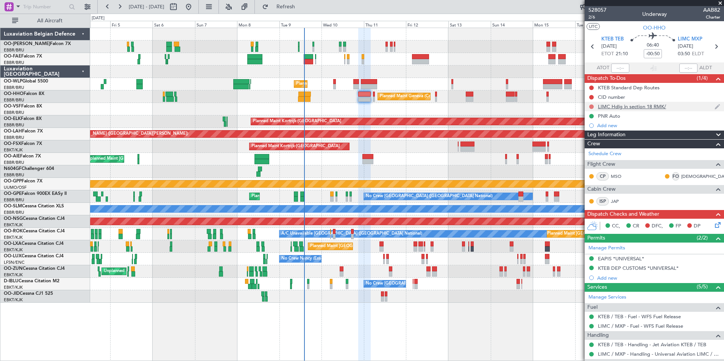
click at [591, 105] on button at bounding box center [591, 106] width 5 height 5
click at [588, 139] on span "Completed" at bounding box center [594, 140] width 25 height 8
click at [591, 107] on button at bounding box center [591, 106] width 5 height 5
click at [591, 120] on span "Not Started" at bounding box center [595, 118] width 27 height 8
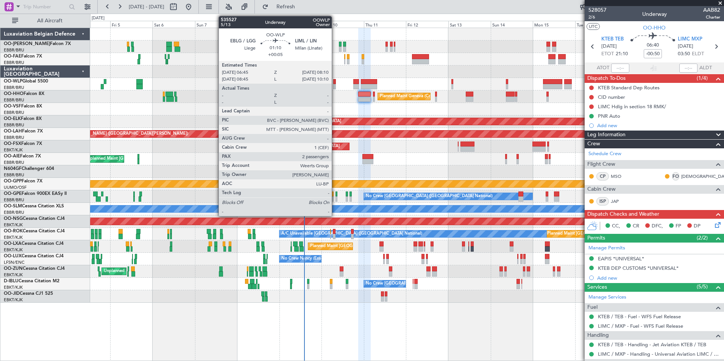
click at [335, 83] on div at bounding box center [334, 81] width 3 height 5
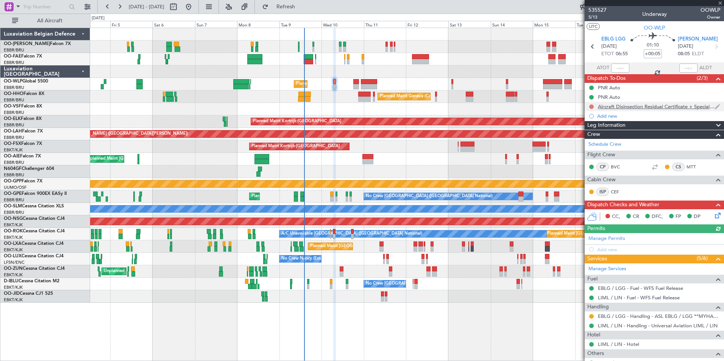
click at [591, 105] on button at bounding box center [591, 106] width 5 height 5
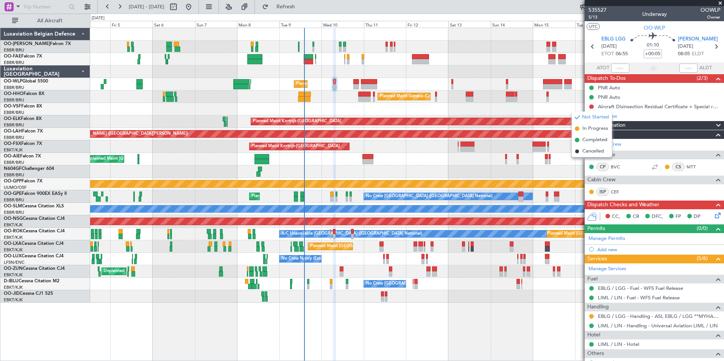
drag, startPoint x: 593, startPoint y: 142, endPoint x: 419, endPoint y: 104, distance: 177.5
click at [593, 142] on span "Completed" at bounding box center [594, 140] width 25 height 8
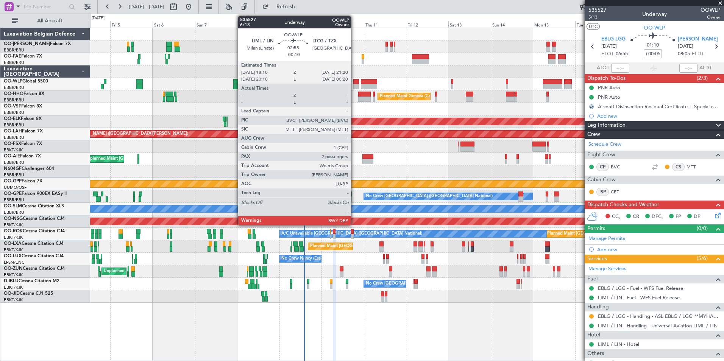
click at [354, 80] on div at bounding box center [356, 81] width 6 height 5
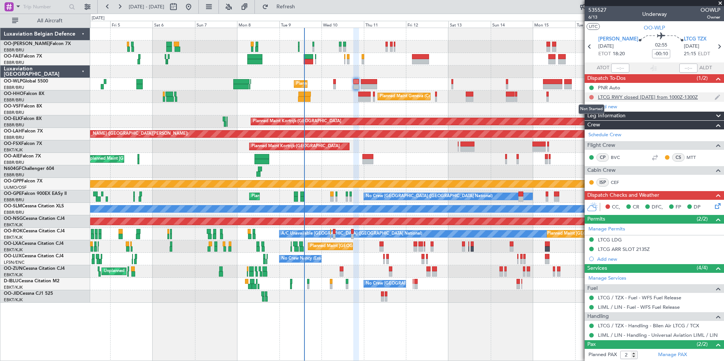
click at [591, 97] on button at bounding box center [591, 97] width 5 height 5
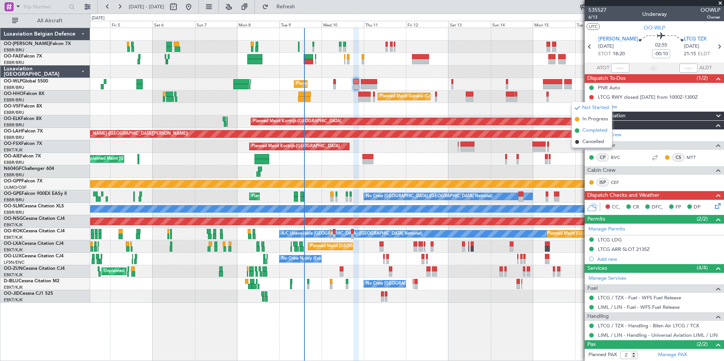
click at [591, 131] on span "Completed" at bounding box center [594, 131] width 25 height 8
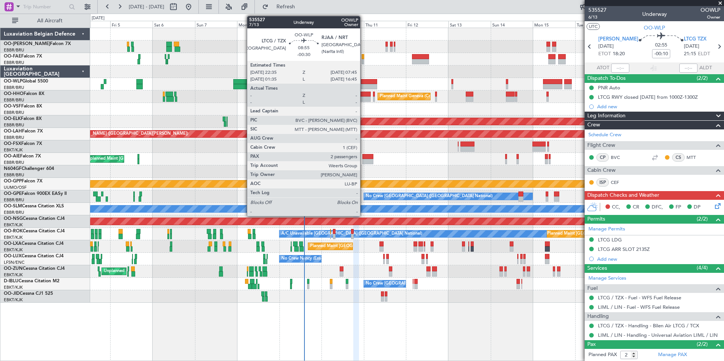
click at [363, 84] on div at bounding box center [369, 86] width 16 height 5
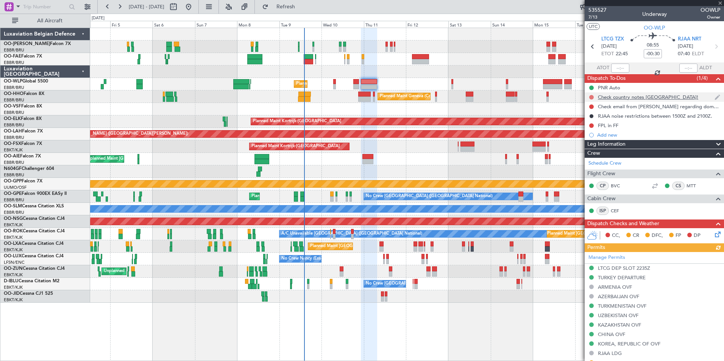
click at [591, 97] on button at bounding box center [591, 97] width 5 height 5
click at [593, 125] on ul "Not Started In Progress Completed Cancelled" at bounding box center [592, 124] width 40 height 45
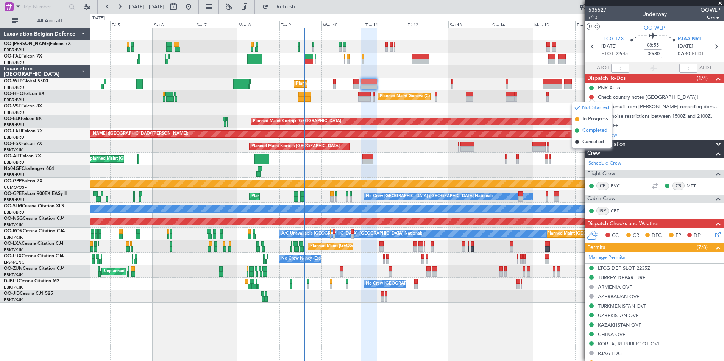
click at [592, 127] on span "Completed" at bounding box center [594, 131] width 25 height 8
click at [591, 106] on button at bounding box center [591, 106] width 5 height 5
click at [591, 142] on span "Completed" at bounding box center [594, 140] width 25 height 8
click at [589, 115] on button at bounding box center [591, 116] width 5 height 5
click at [589, 150] on span "Completed" at bounding box center [594, 150] width 25 height 8
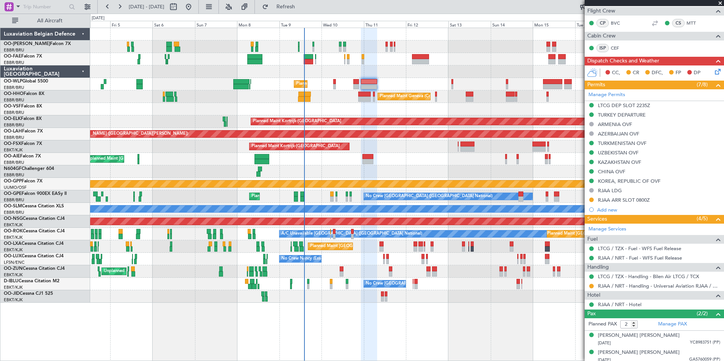
scroll to position [166, 0]
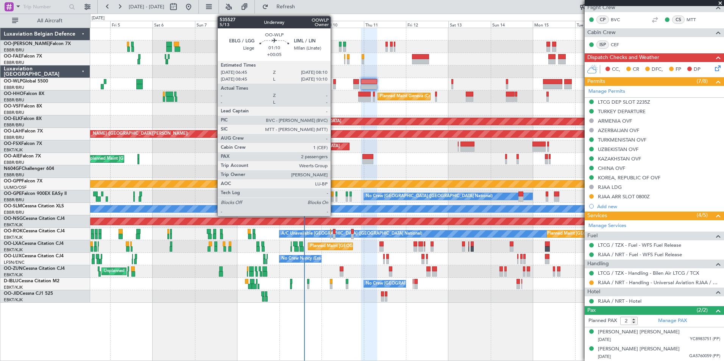
click at [334, 84] on div at bounding box center [334, 86] width 3 height 5
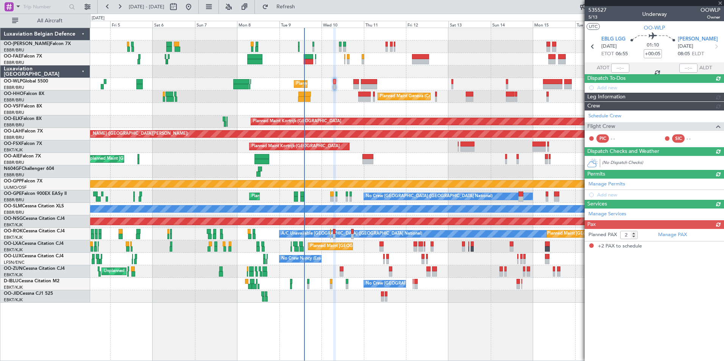
scroll to position [0, 0]
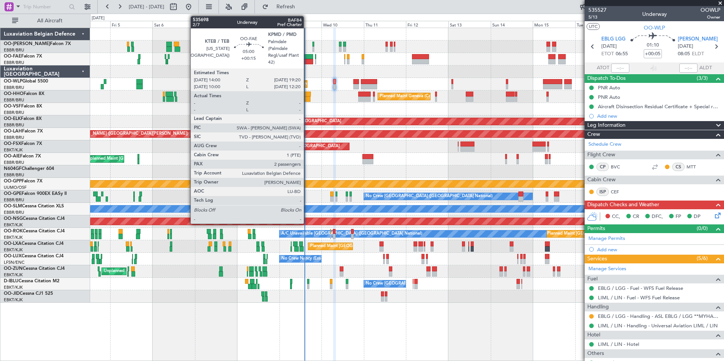
click at [307, 61] on div at bounding box center [308, 61] width 9 height 5
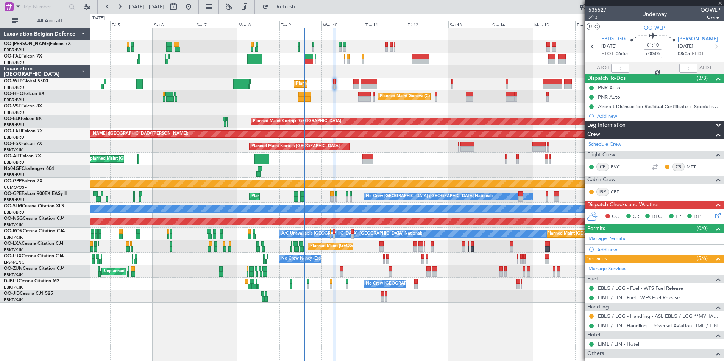
type input "+00:15"
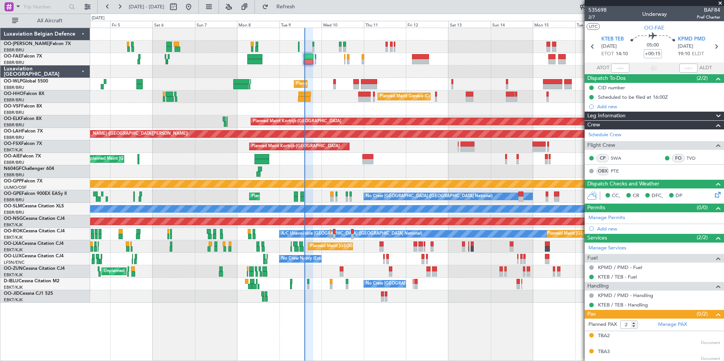
click at [618, 70] on mat-tooltip-component "Estimated Take-Off Time" at bounding box center [620, 68] width 61 height 20
click at [621, 70] on div "Estimated Take-Off Time" at bounding box center [621, 67] width 50 height 9
click at [616, 67] on input "text" at bounding box center [620, 68] width 18 height 9
type input "14:10"
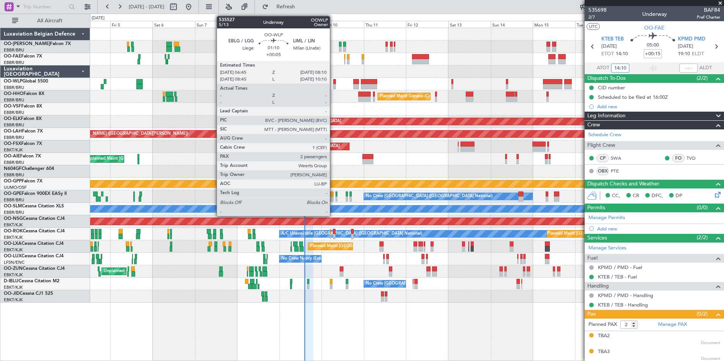
click at [333, 84] on div at bounding box center [334, 81] width 3 height 5
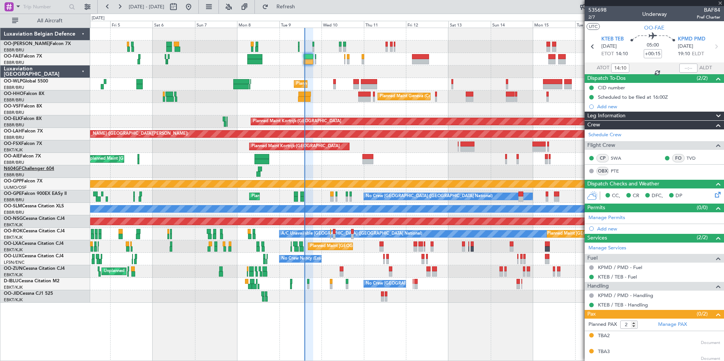
type input "+00:05"
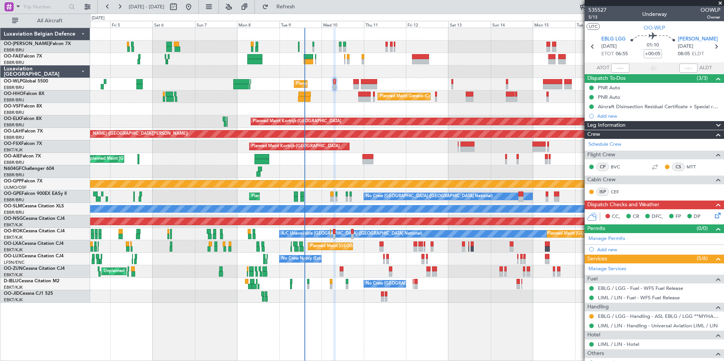
click at [358, 76] on div at bounding box center [406, 71] width 633 height 12
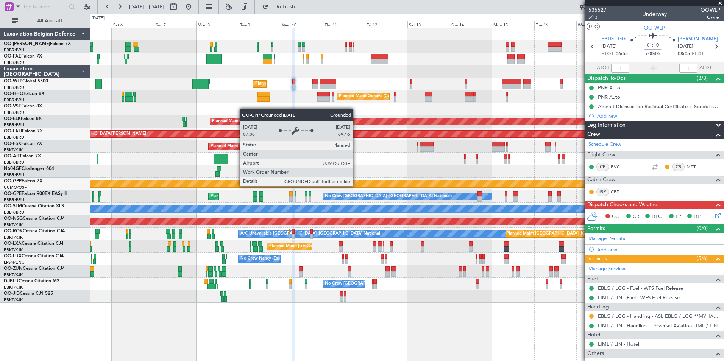
click at [328, 190] on div "Grounded [PERSON_NAME]" at bounding box center [406, 184] width 633 height 12
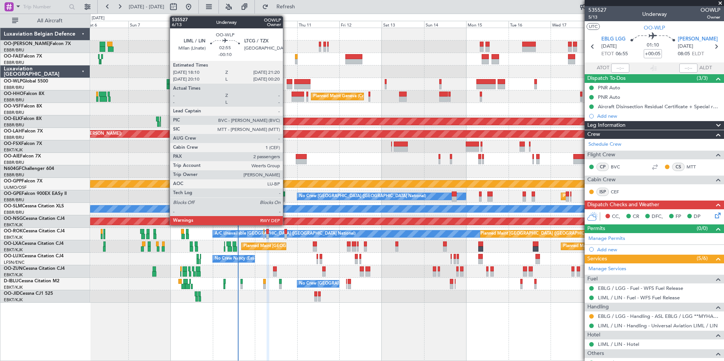
click at [287, 83] on div at bounding box center [290, 81] width 6 height 5
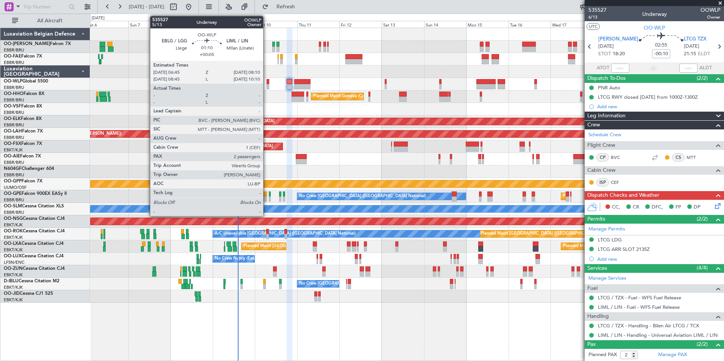
click at [267, 80] on div at bounding box center [268, 81] width 3 height 5
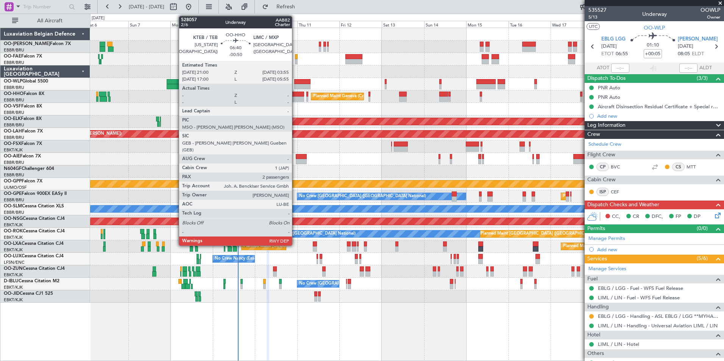
click at [295, 97] on div at bounding box center [298, 99] width 12 height 5
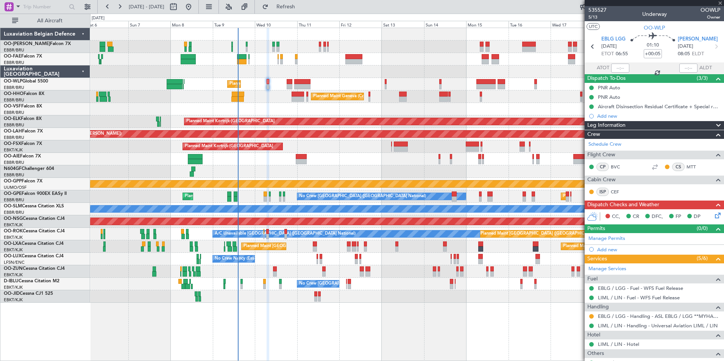
type input "-00:50"
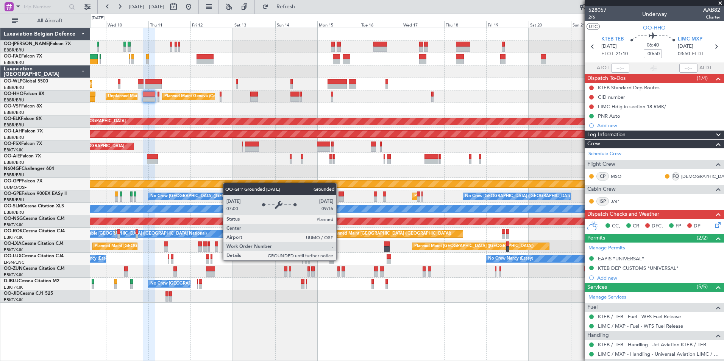
click at [225, 183] on div "Planned Maint Liege Planned Maint Geneva (Cointrin) Unplanned Maint New York (T…" at bounding box center [406, 165] width 633 height 275
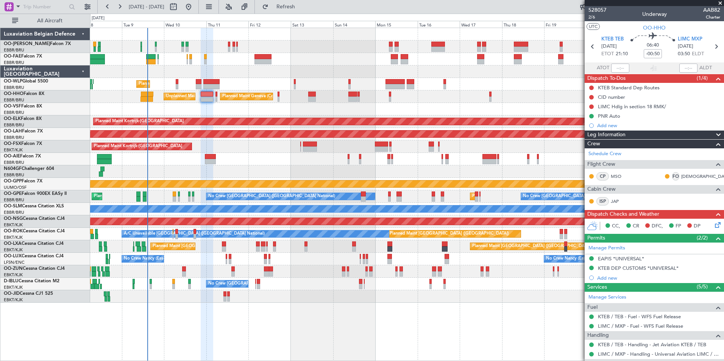
click at [292, 149] on div "Planned Maint Kortrijk-[GEOGRAPHIC_DATA]" at bounding box center [406, 146] width 633 height 12
click at [29, 157] on link "OO-AIE Falcon 7X" at bounding box center [22, 156] width 37 height 5
